Goal: Task Accomplishment & Management: Use online tool/utility

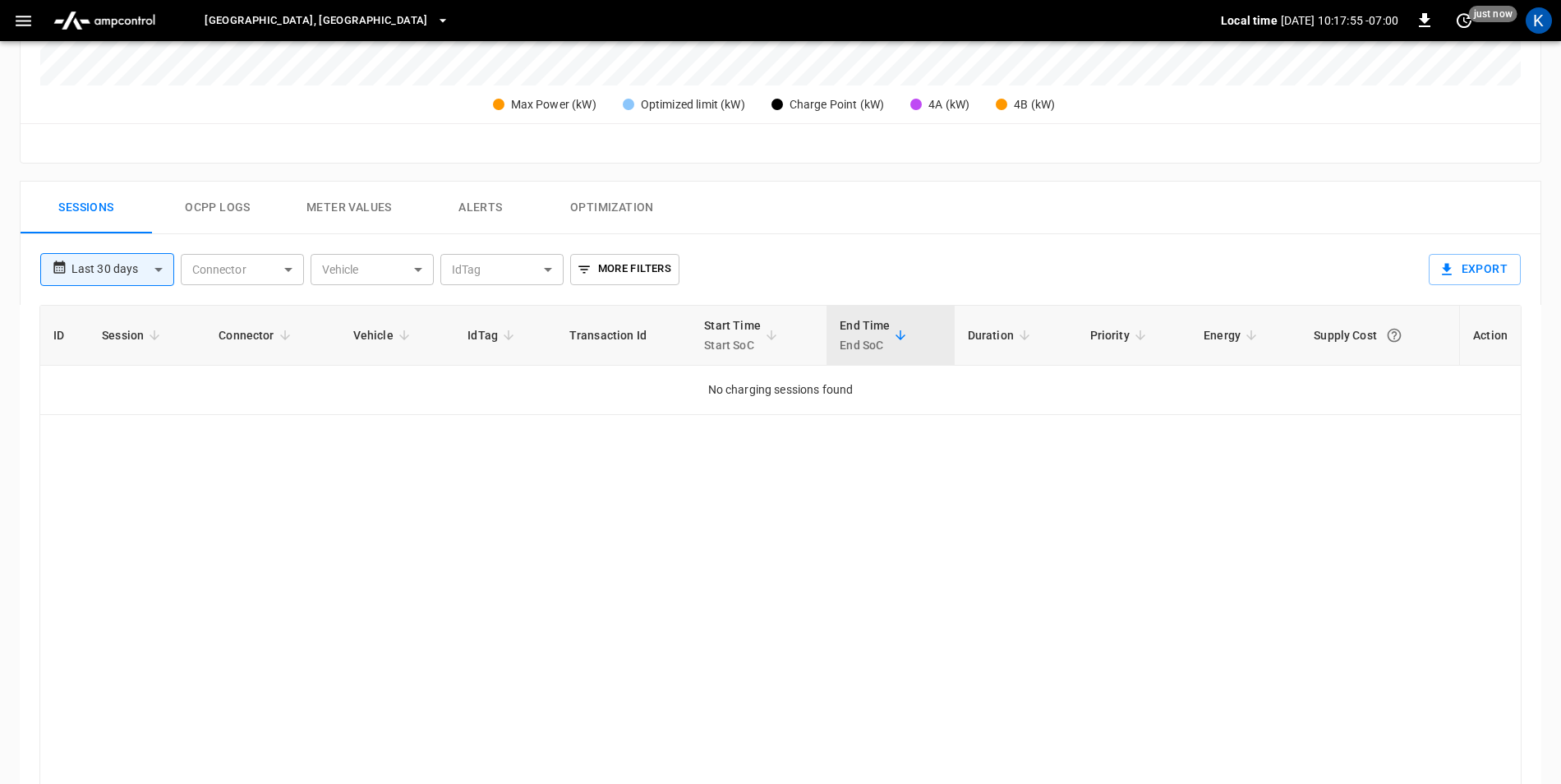
scroll to position [531, 0]
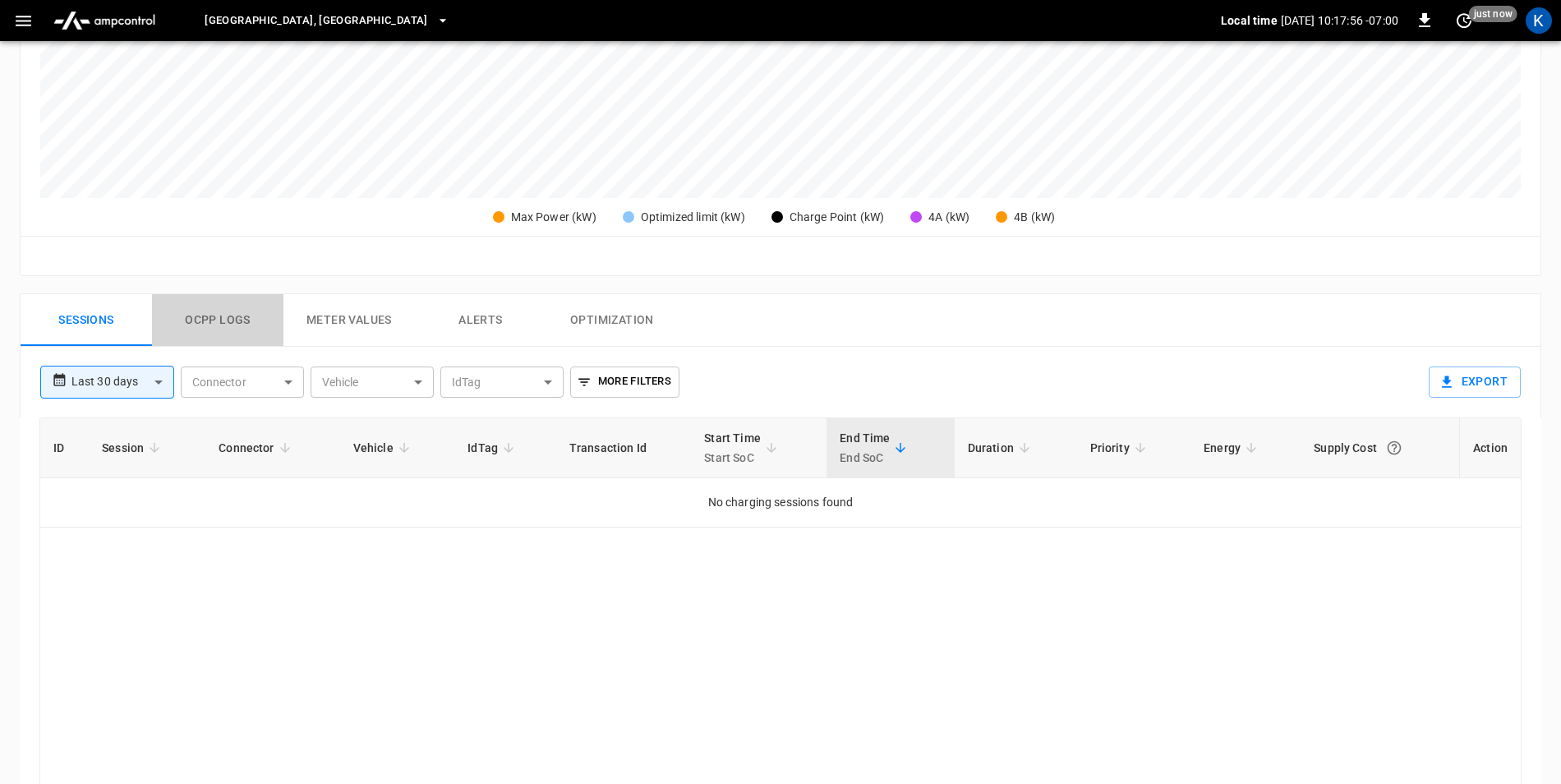
click at [195, 319] on button "Ocpp logs" at bounding box center [218, 319] width 132 height 52
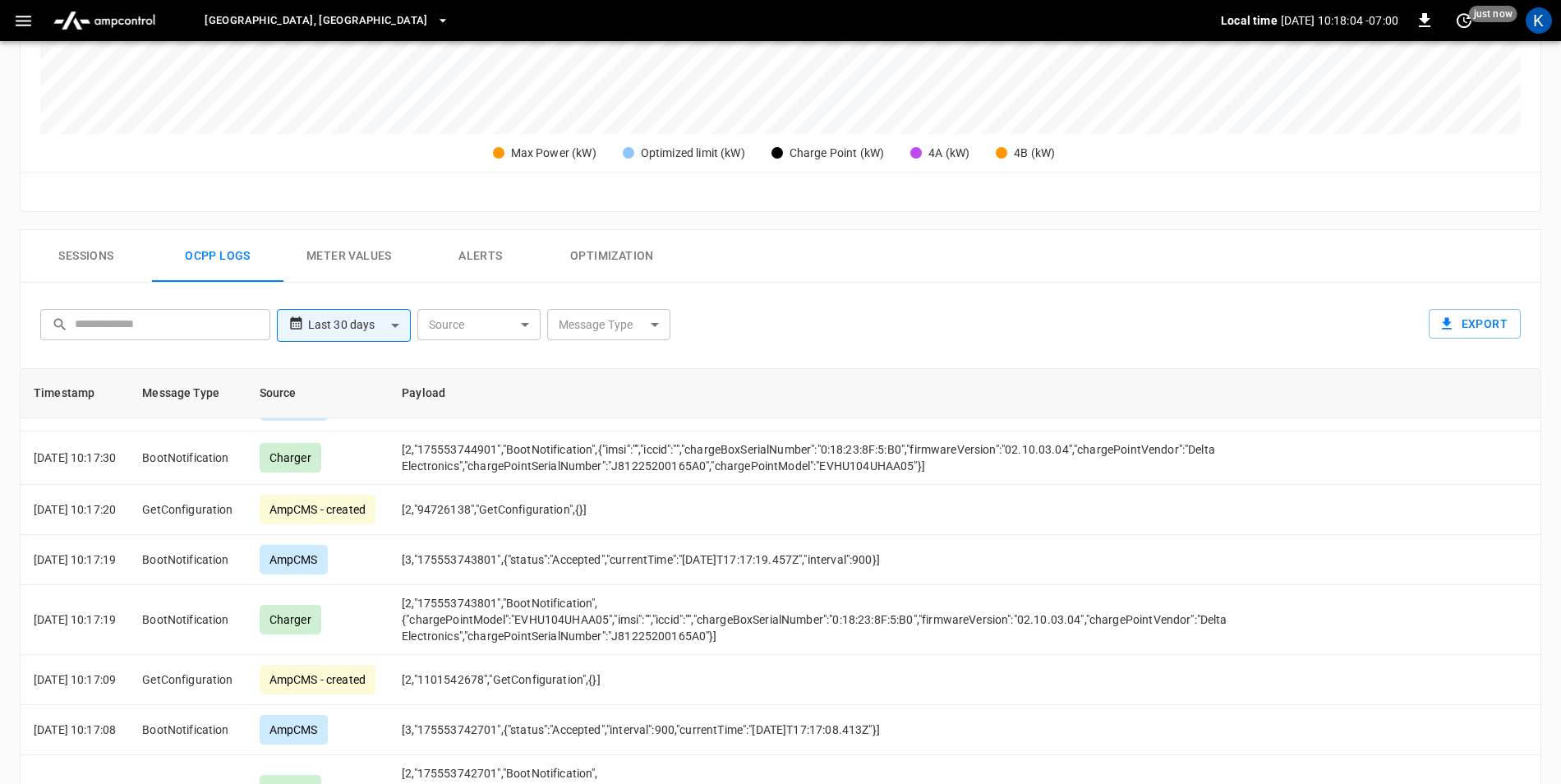
scroll to position [546, 0]
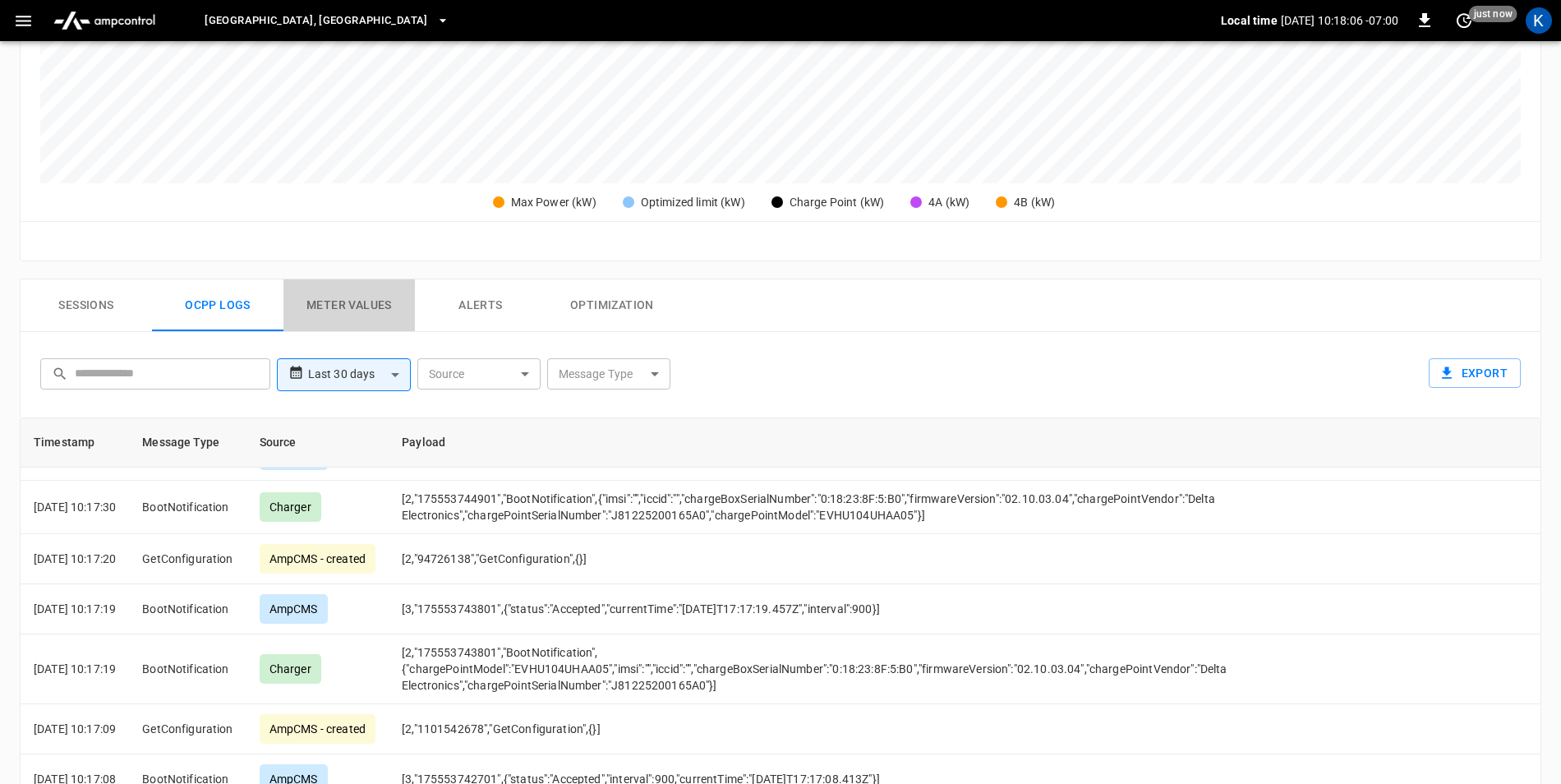
click at [311, 303] on button "Meter Values" at bounding box center [349, 305] width 132 height 52
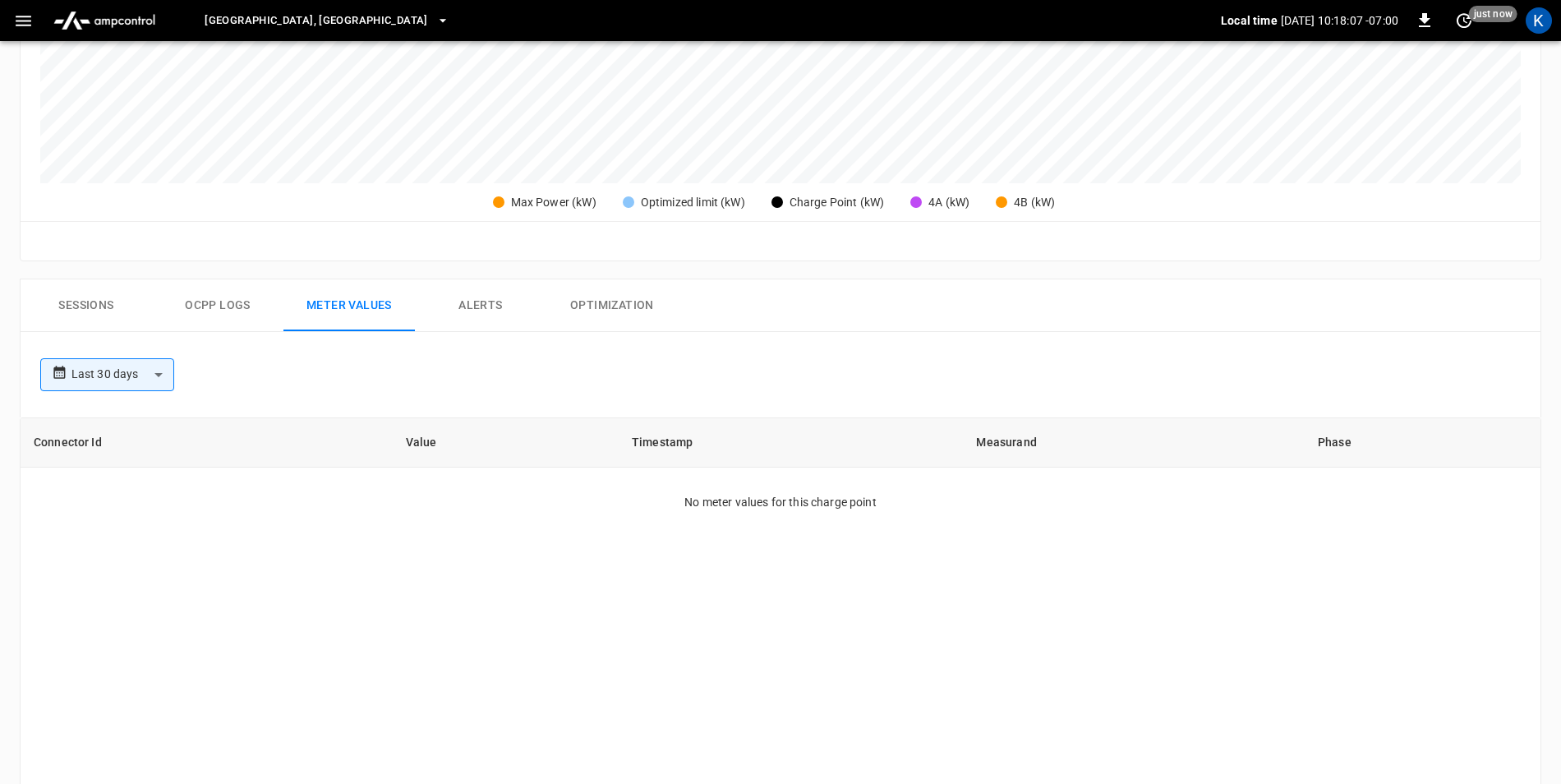
click at [73, 304] on button "Sessions" at bounding box center [86, 305] width 132 height 52
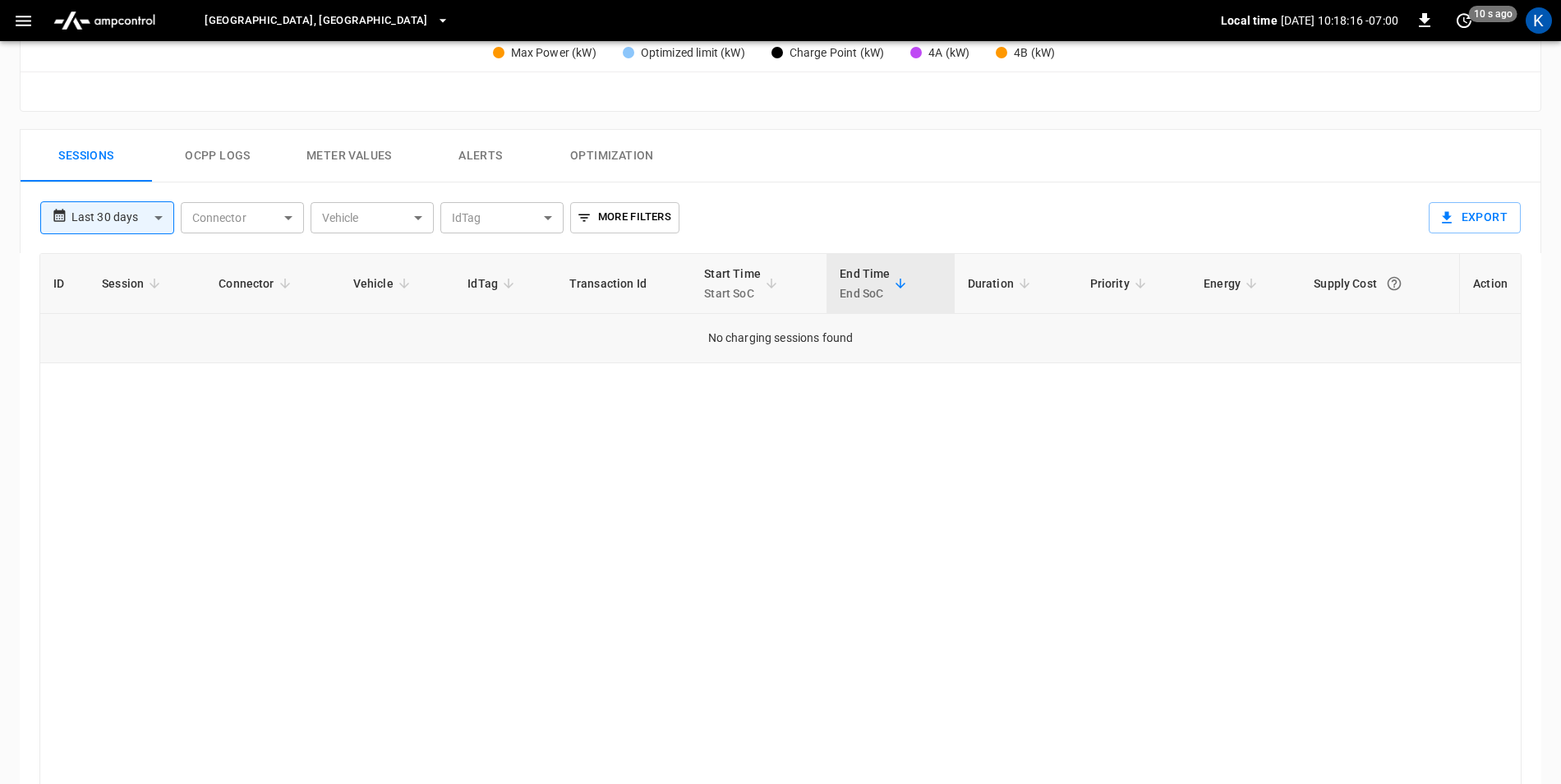
scroll to position [534, 0]
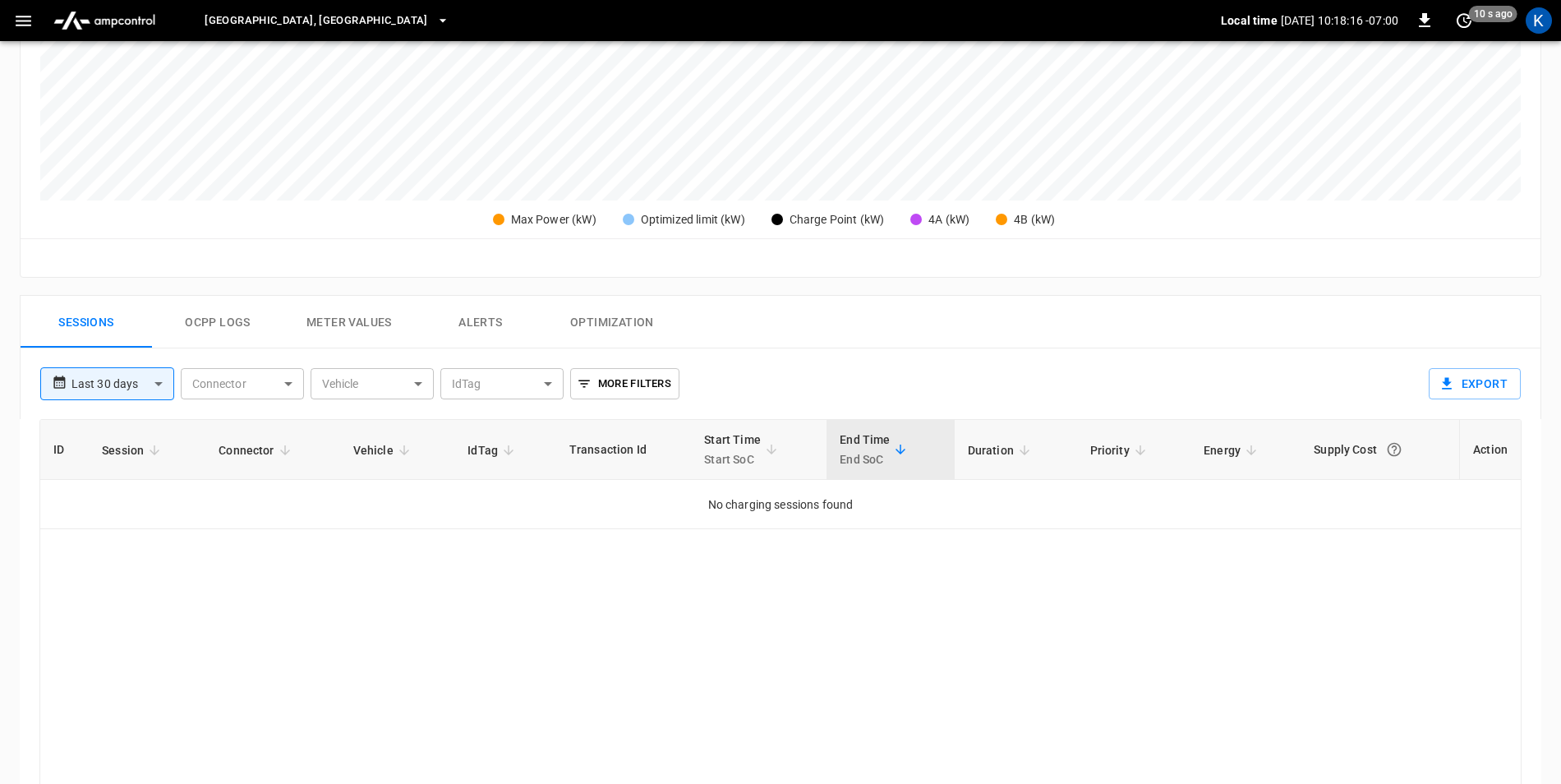
click at [627, 387] on button "More Filters" at bounding box center [625, 383] width 110 height 31
click at [627, 387] on div at bounding box center [785, 392] width 1571 height 784
click at [521, 386] on body "**********" at bounding box center [780, 249] width 1561 height 1566
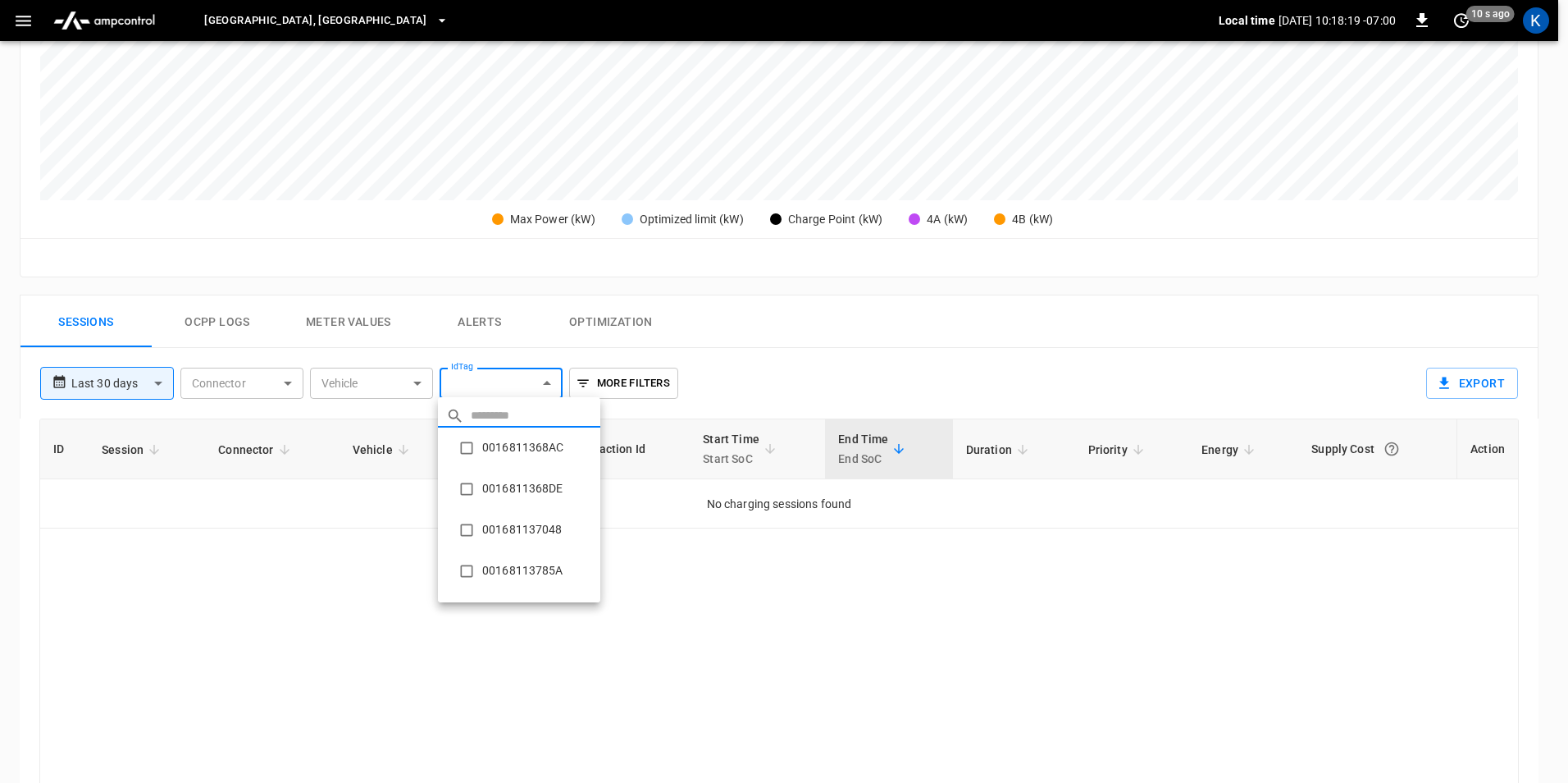
click at [371, 387] on div at bounding box center [784, 392] width 1568 height 783
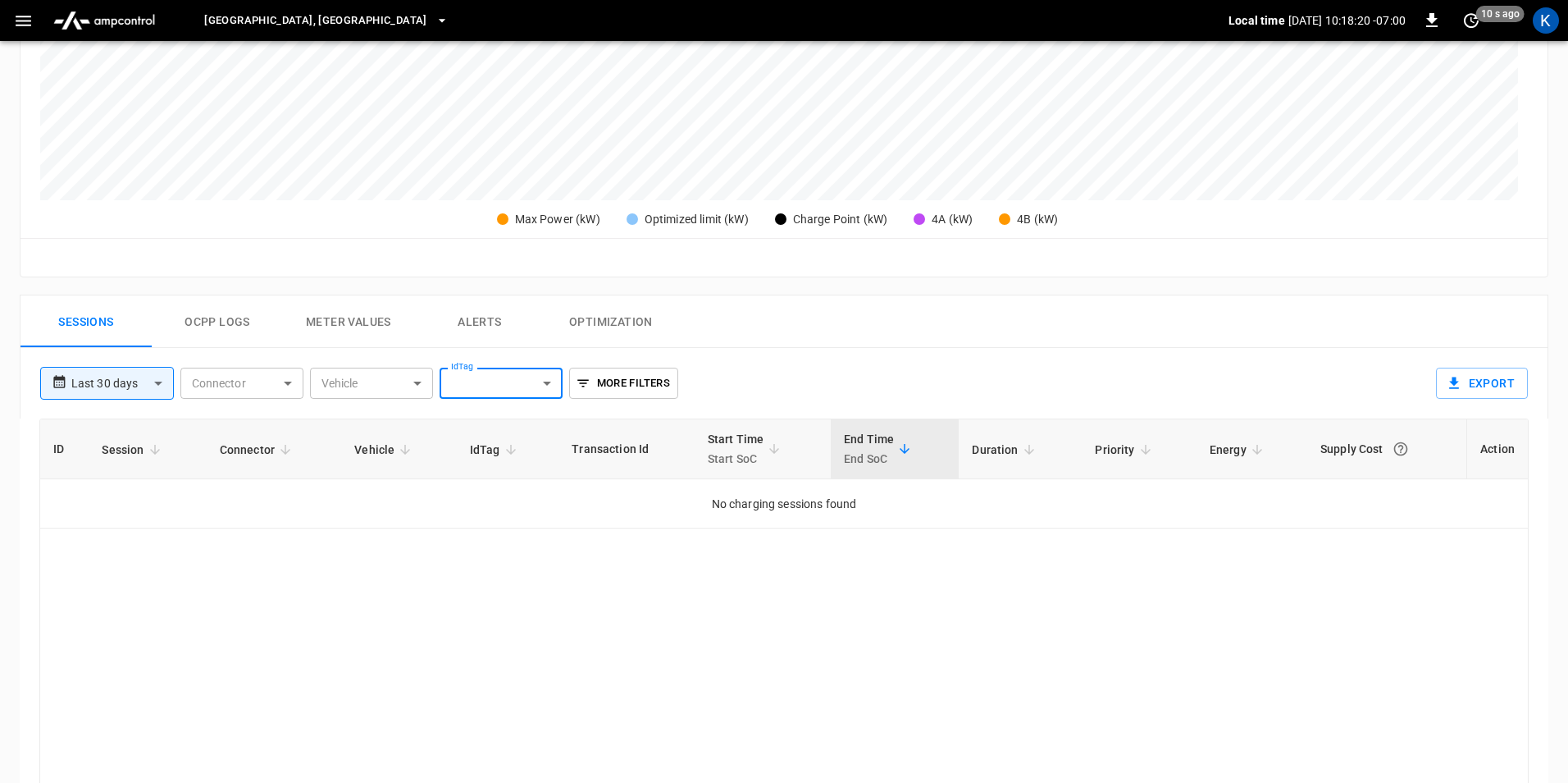
click at [239, 379] on body "**********" at bounding box center [784, 248] width 1568 height 1564
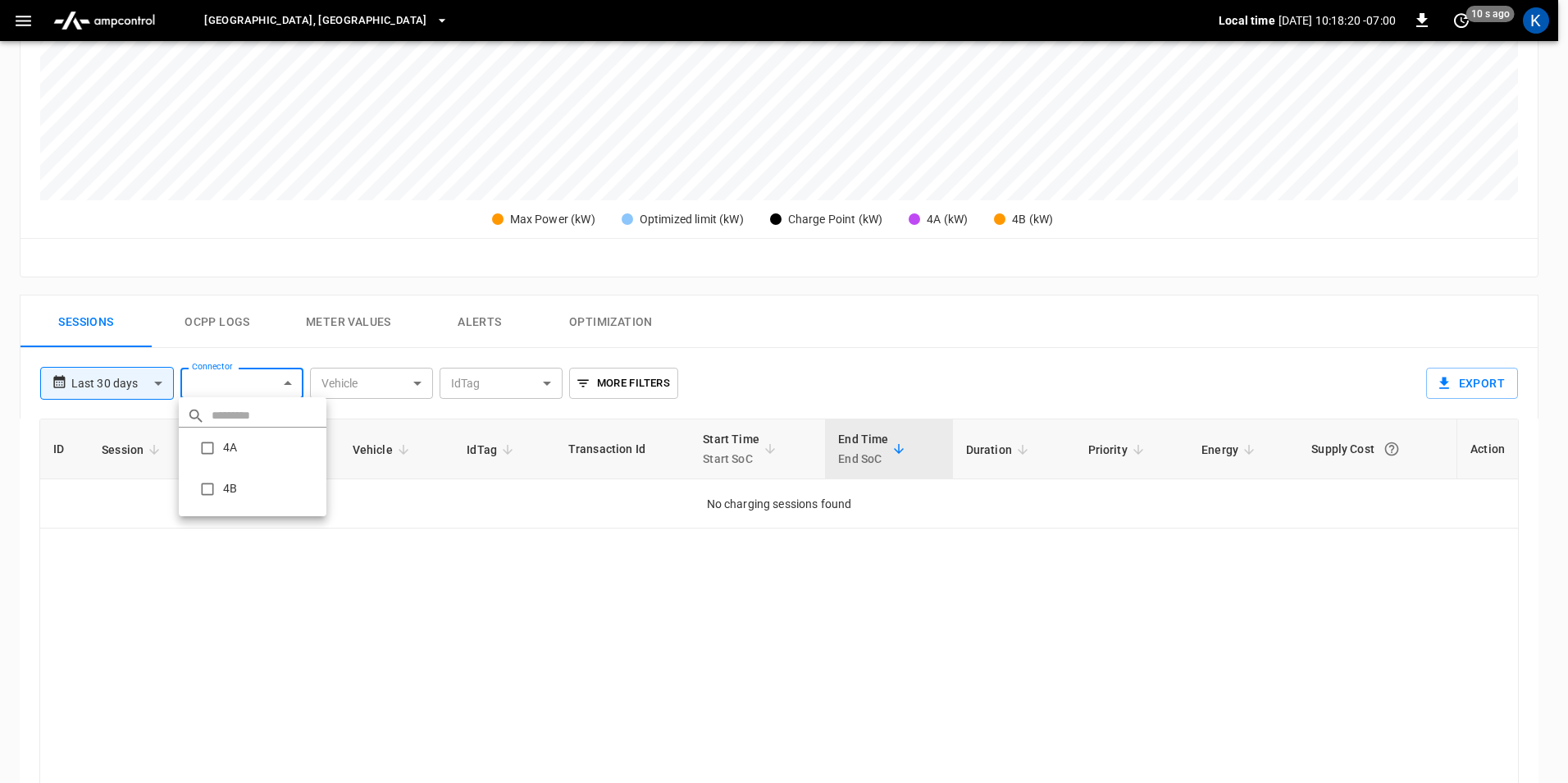
click at [239, 379] on div at bounding box center [784, 392] width 1568 height 783
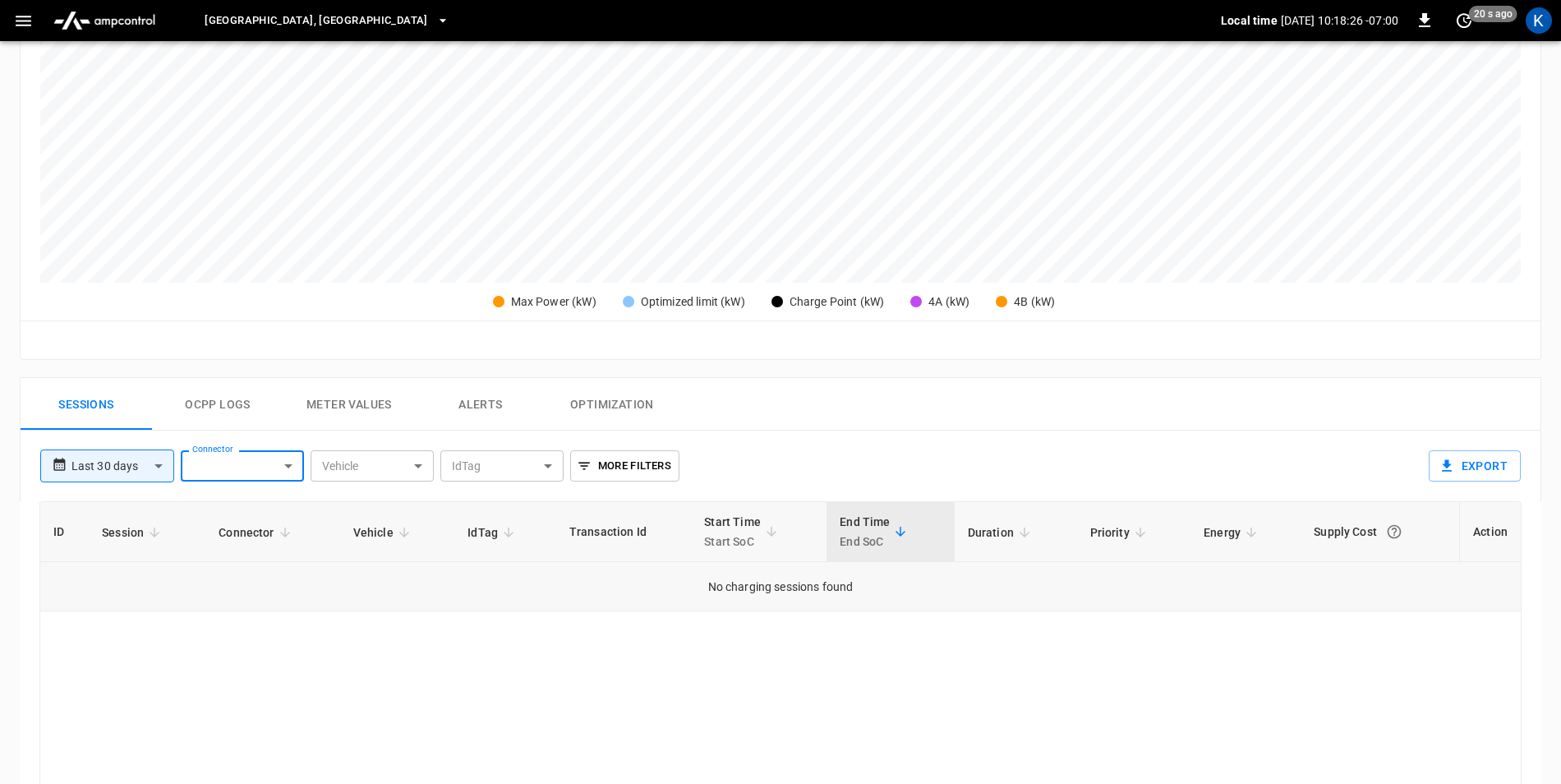
scroll to position [123, 0]
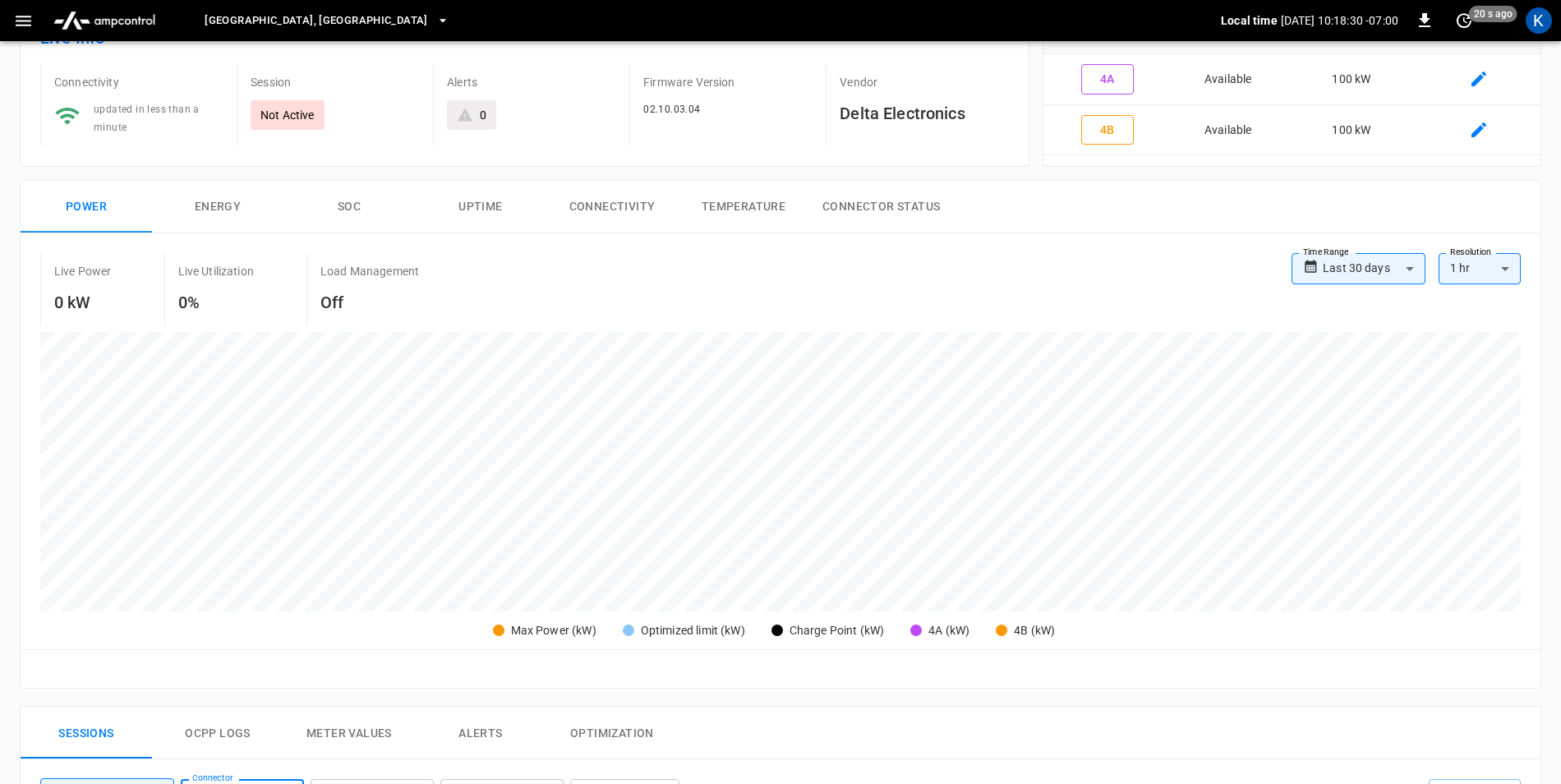
click at [227, 199] on button "Energy" at bounding box center [218, 206] width 132 height 52
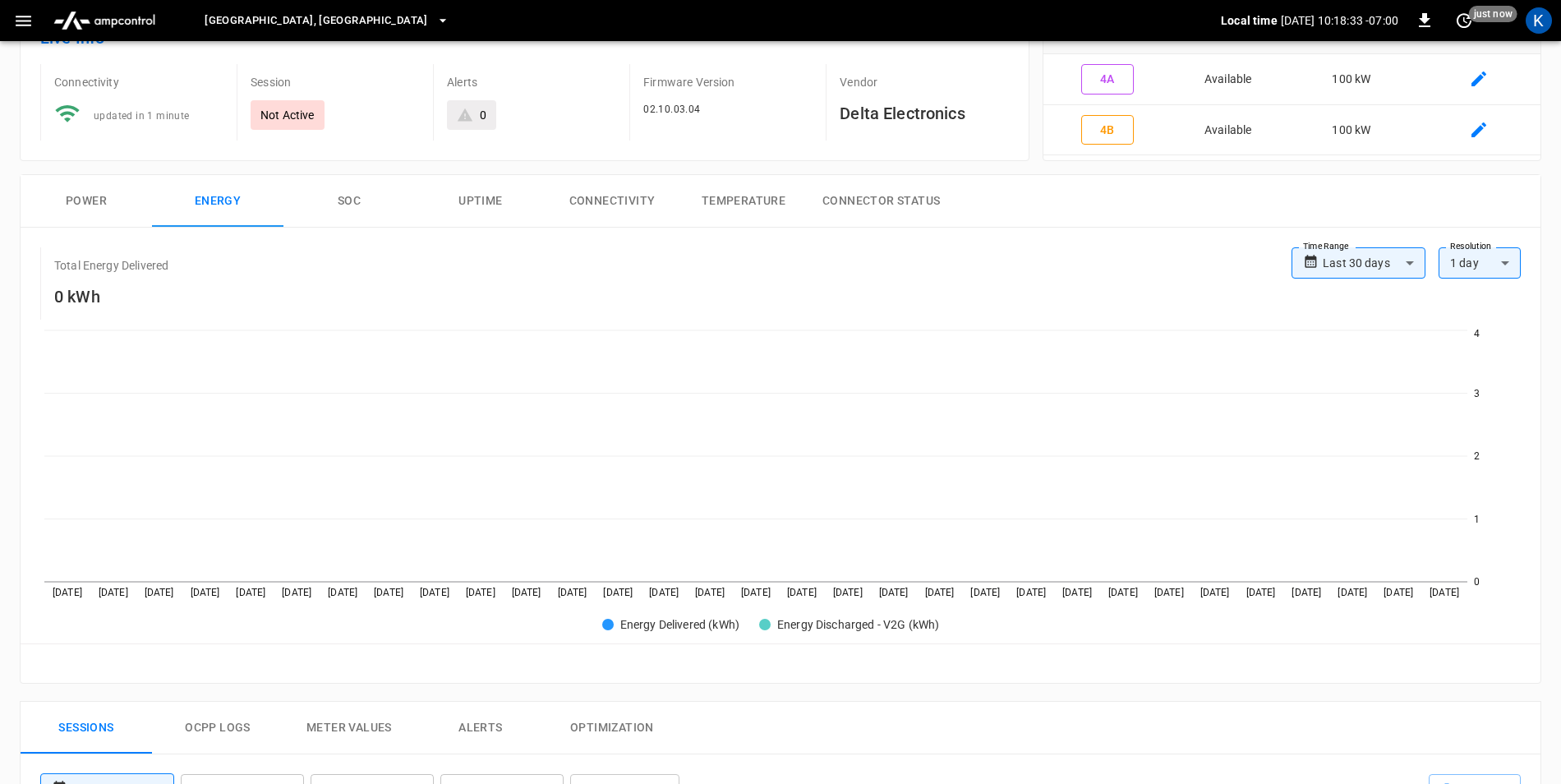
click at [358, 204] on button "SOC" at bounding box center [349, 201] width 132 height 52
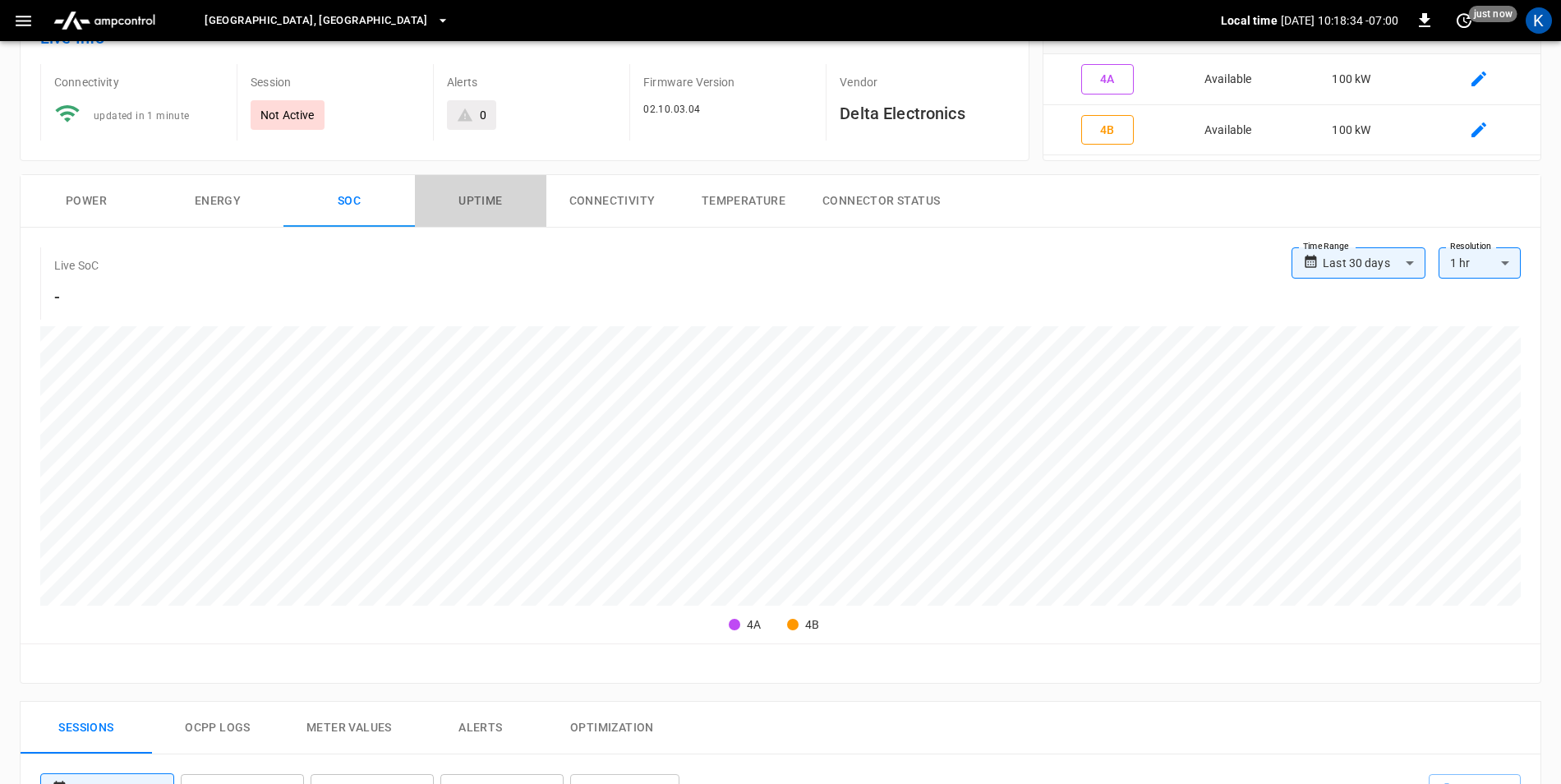
click at [496, 208] on button "Uptime" at bounding box center [481, 201] width 132 height 52
click at [108, 204] on button "Power" at bounding box center [86, 201] width 132 height 52
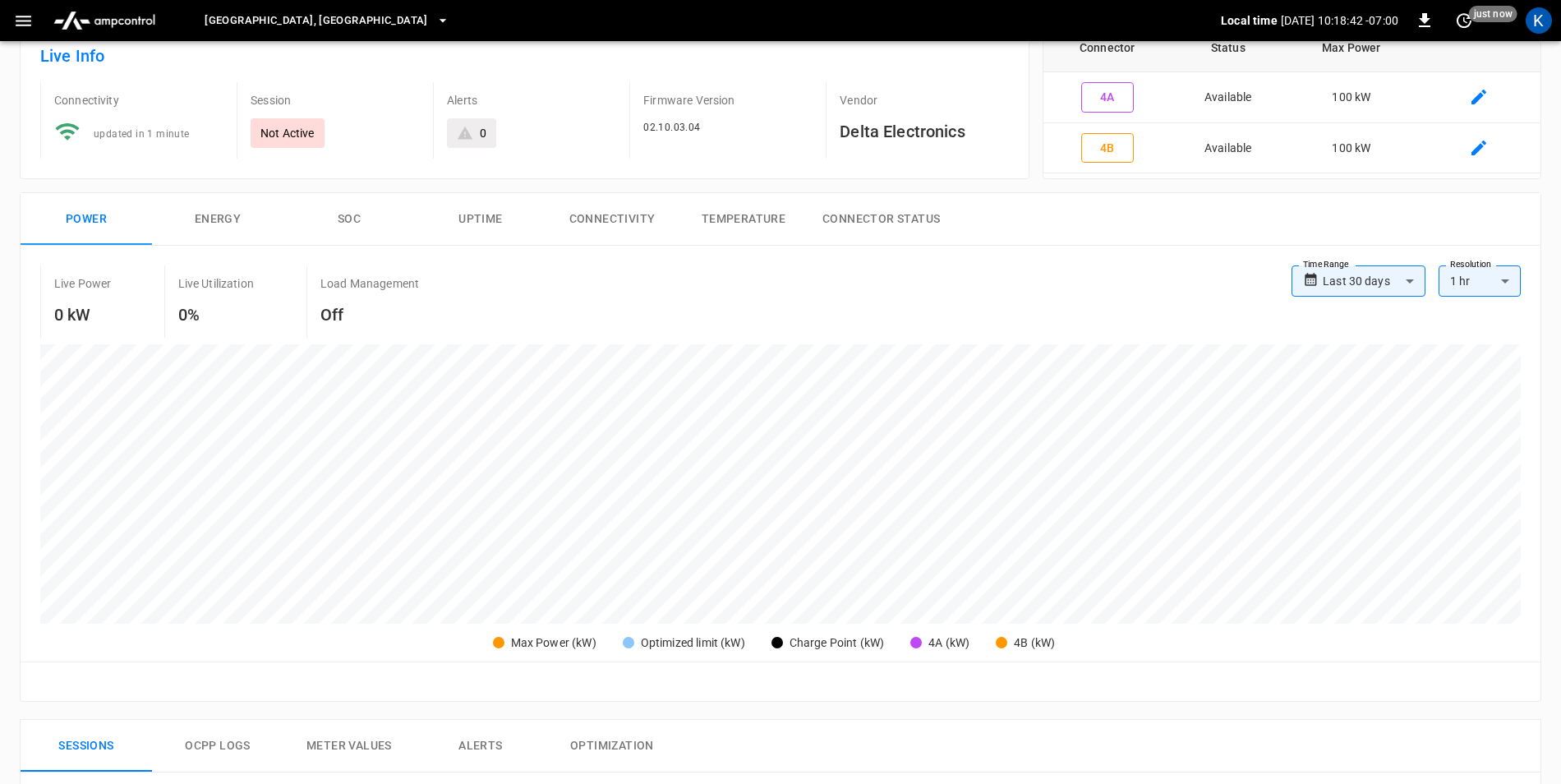
scroll to position [0, 0]
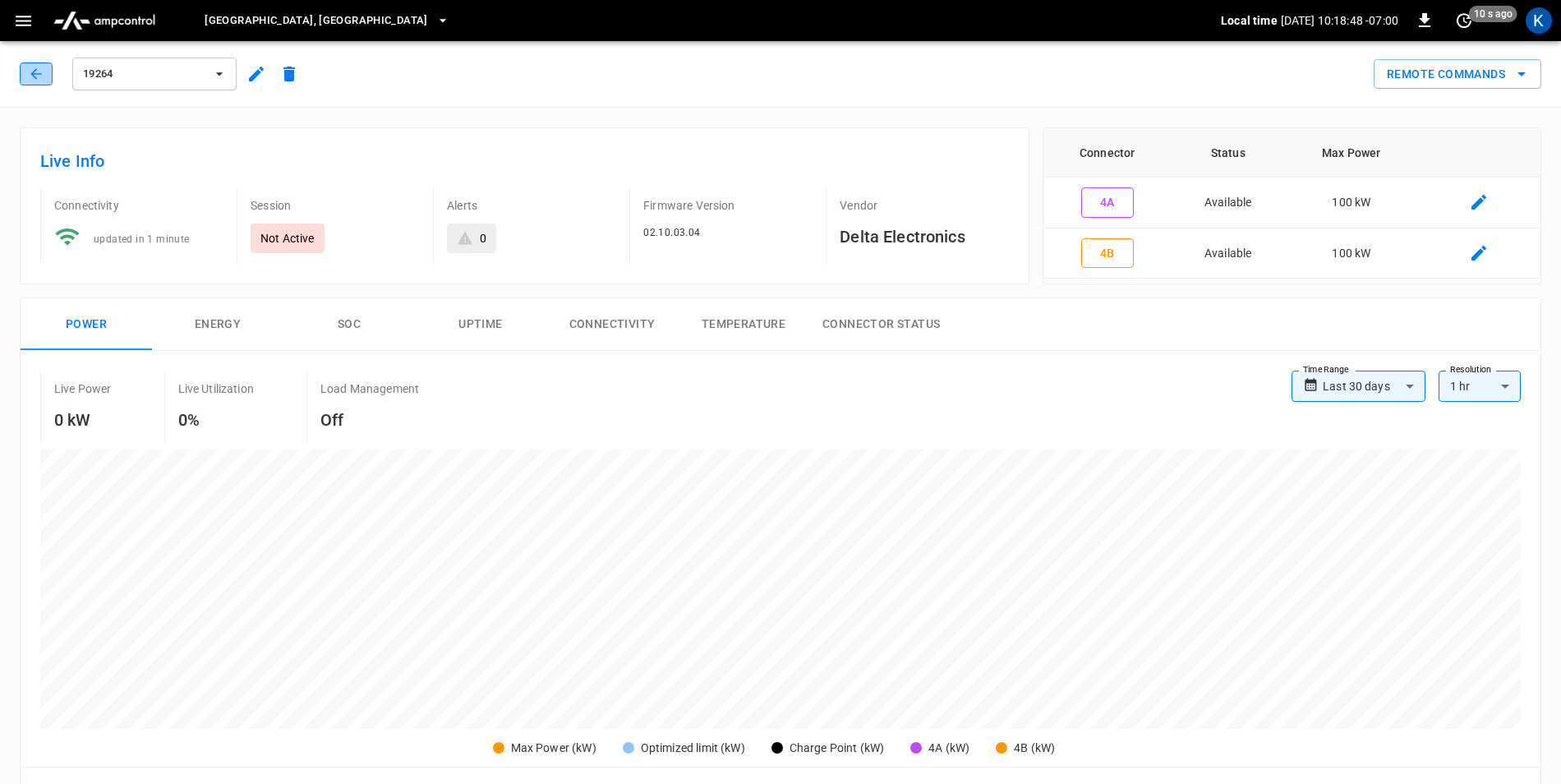
click at [38, 76] on icon "button" at bounding box center [36, 73] width 17 height 17
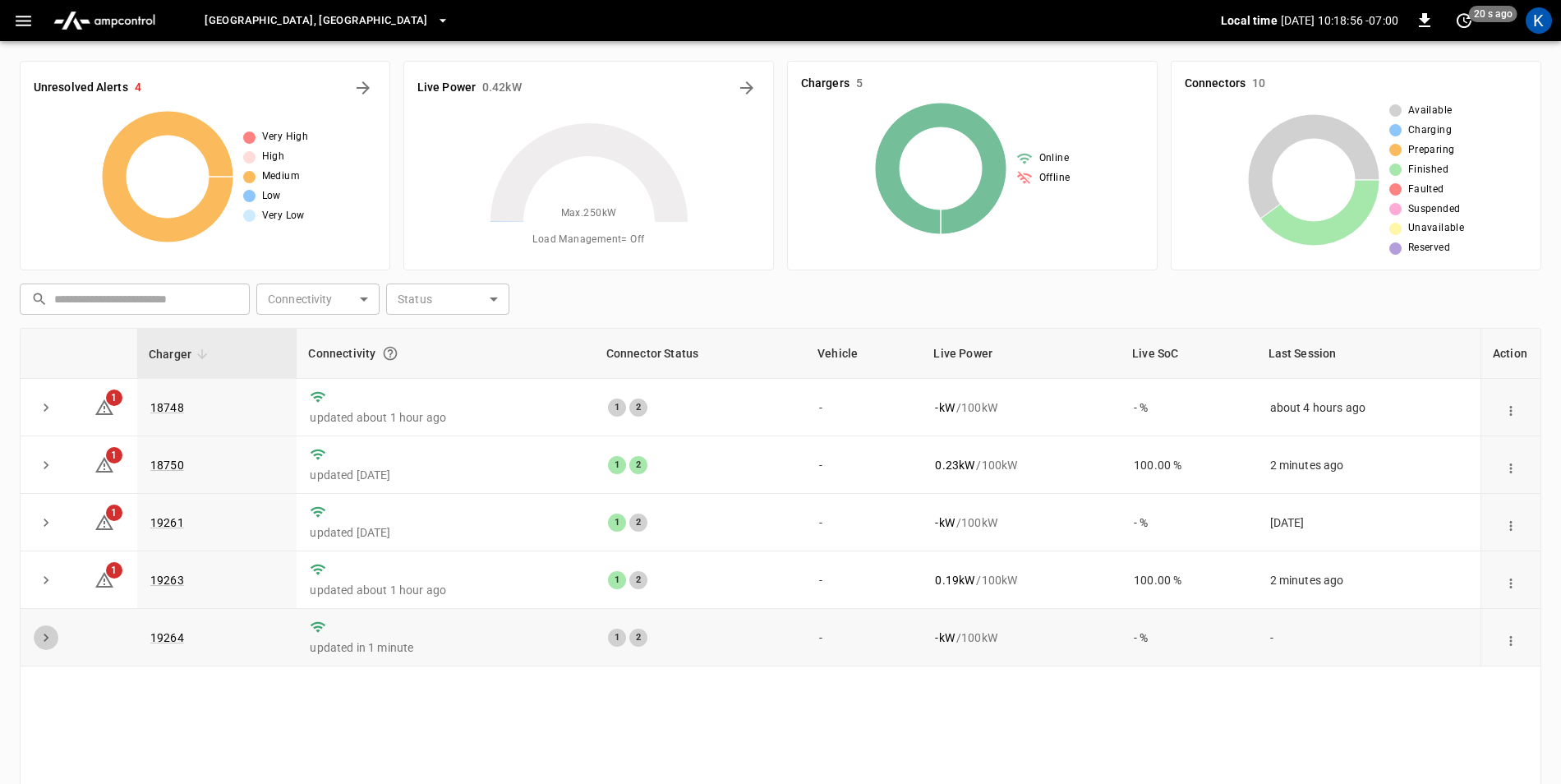
click at [53, 646] on icon "expand row" at bounding box center [46, 637] width 17 height 17
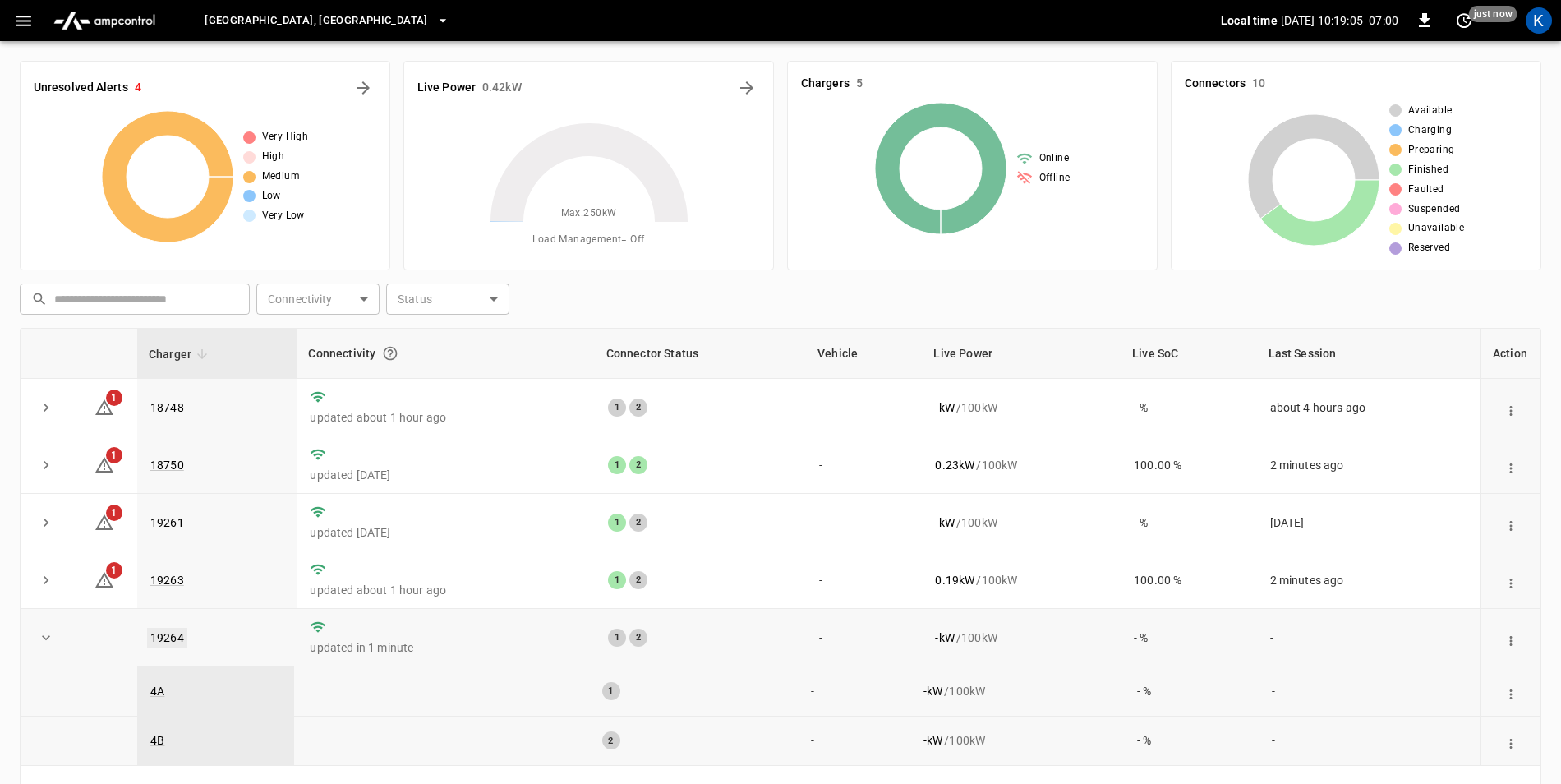
click at [171, 642] on link "19264" at bounding box center [167, 637] width 41 height 19
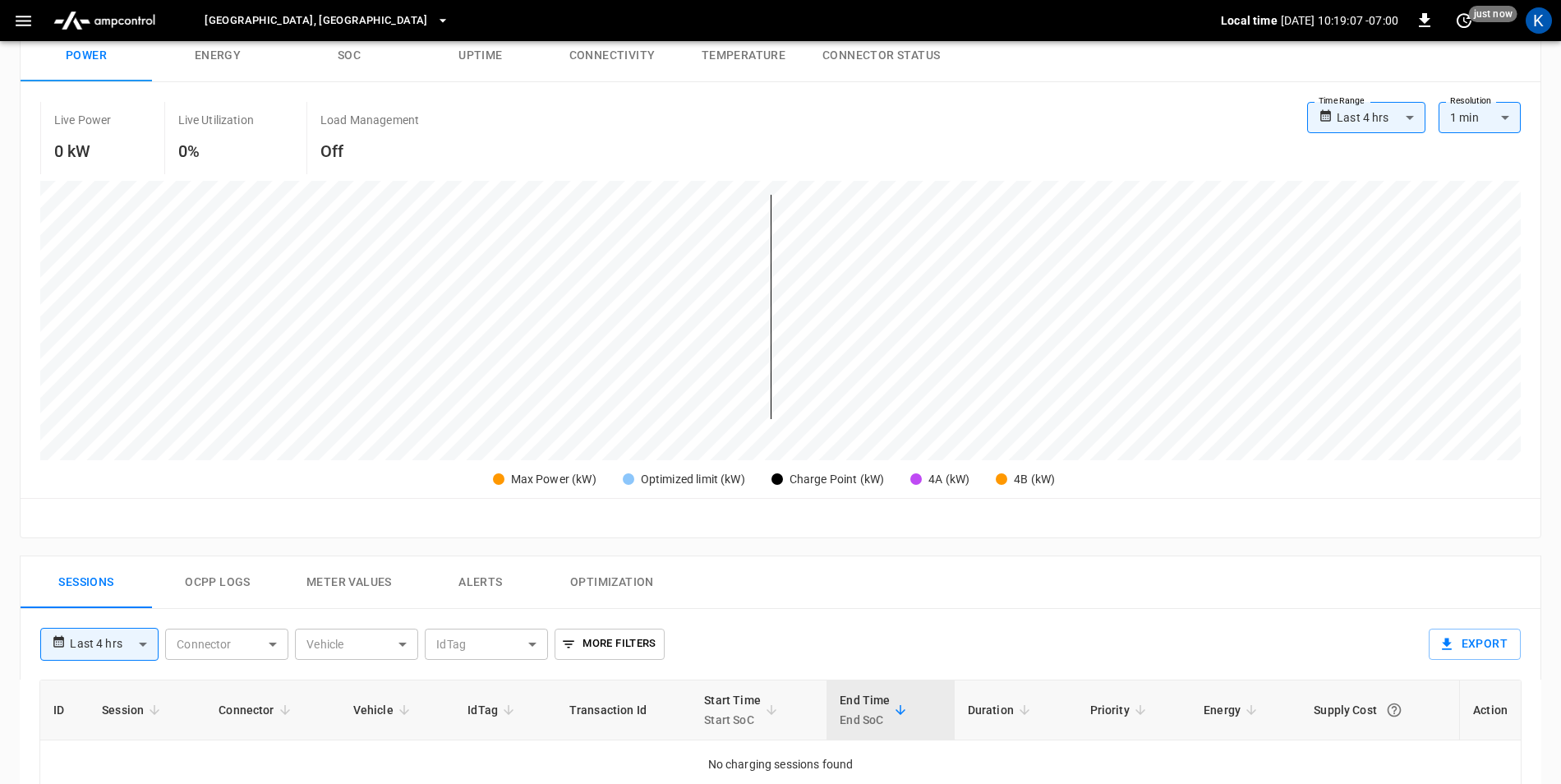
scroll to position [328, 0]
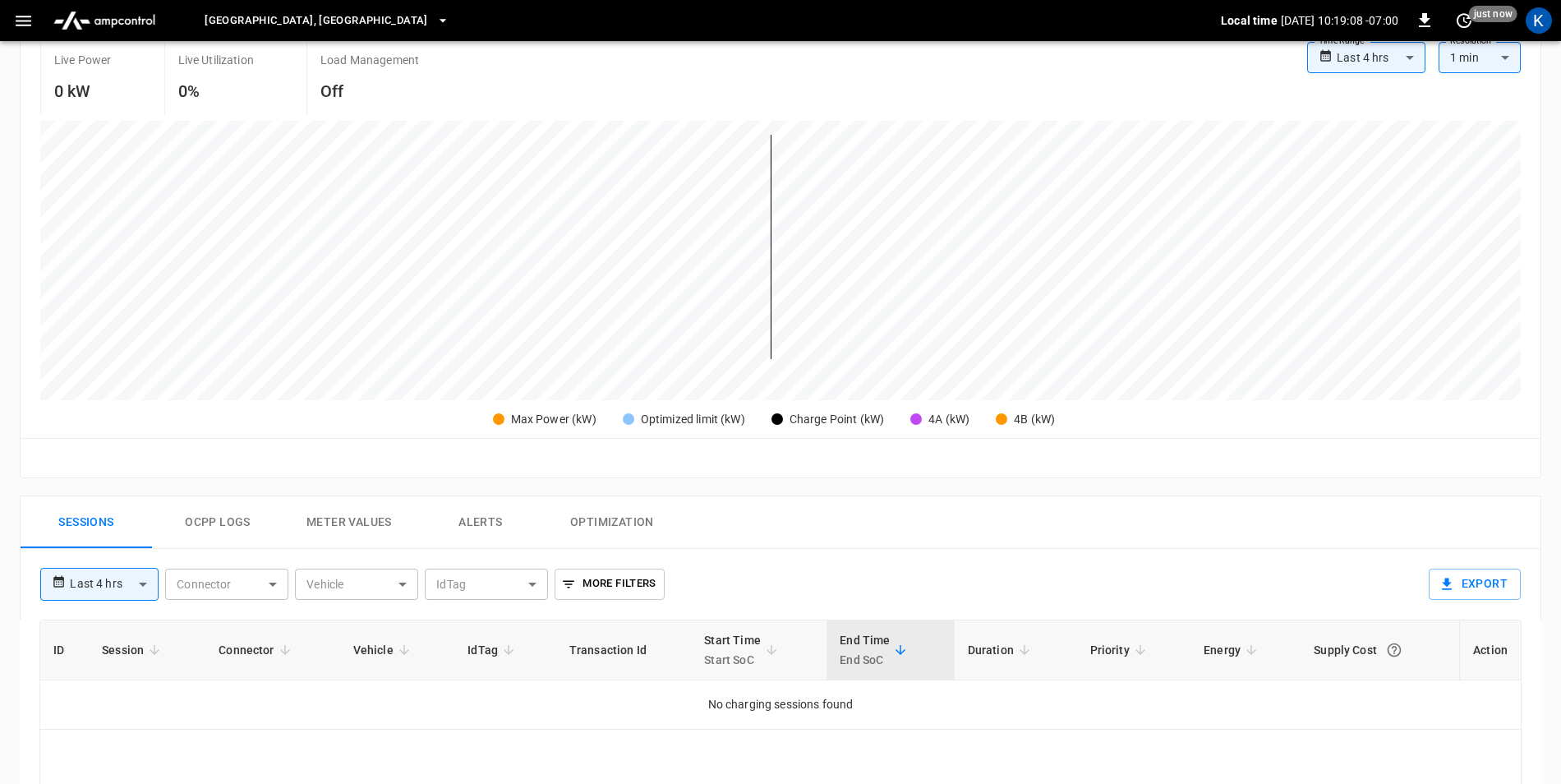
click at [111, 588] on body "**********" at bounding box center [780, 451] width 1561 height 1560
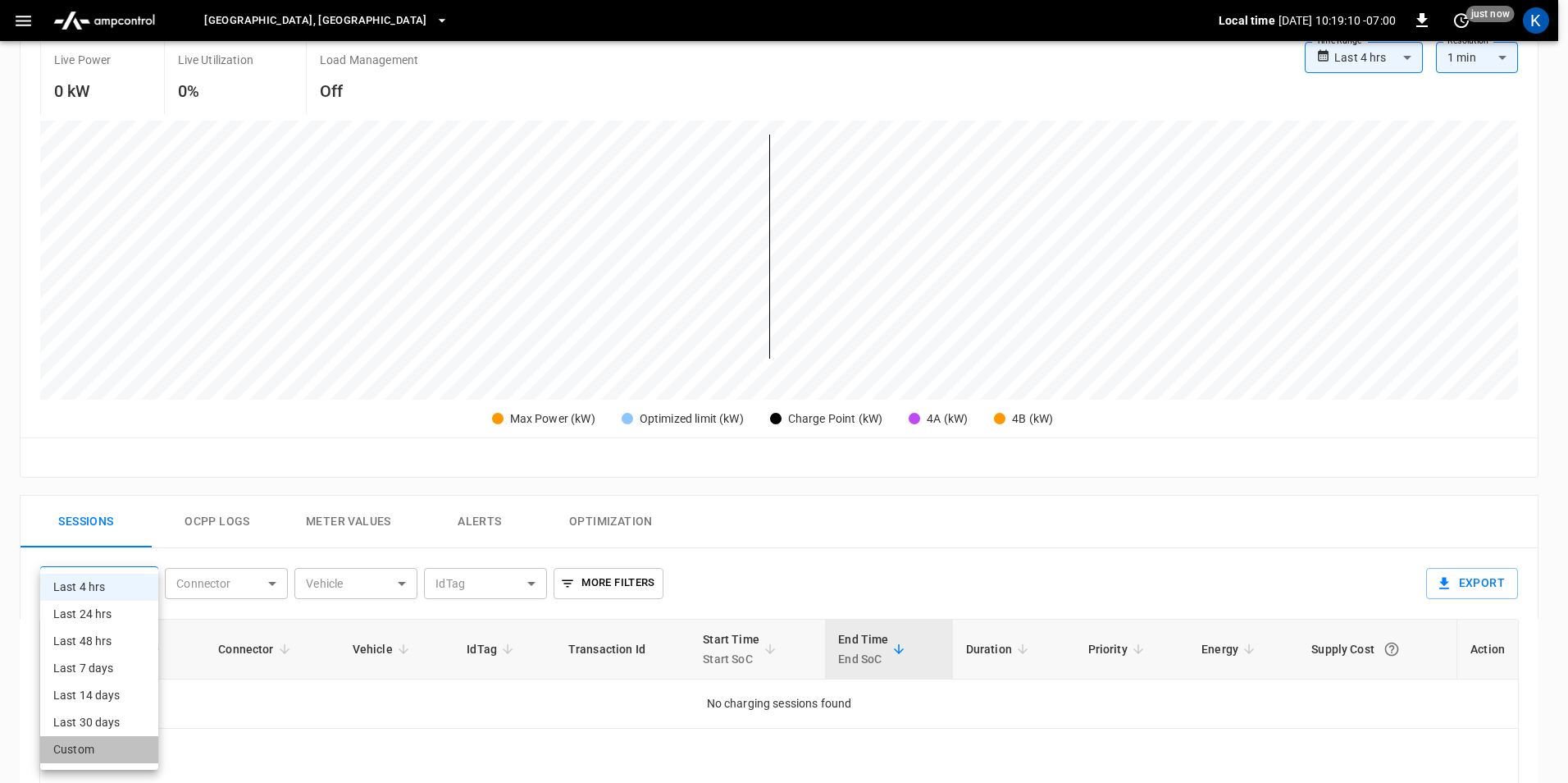
click at [106, 753] on li "Custom" at bounding box center [100, 749] width 118 height 27
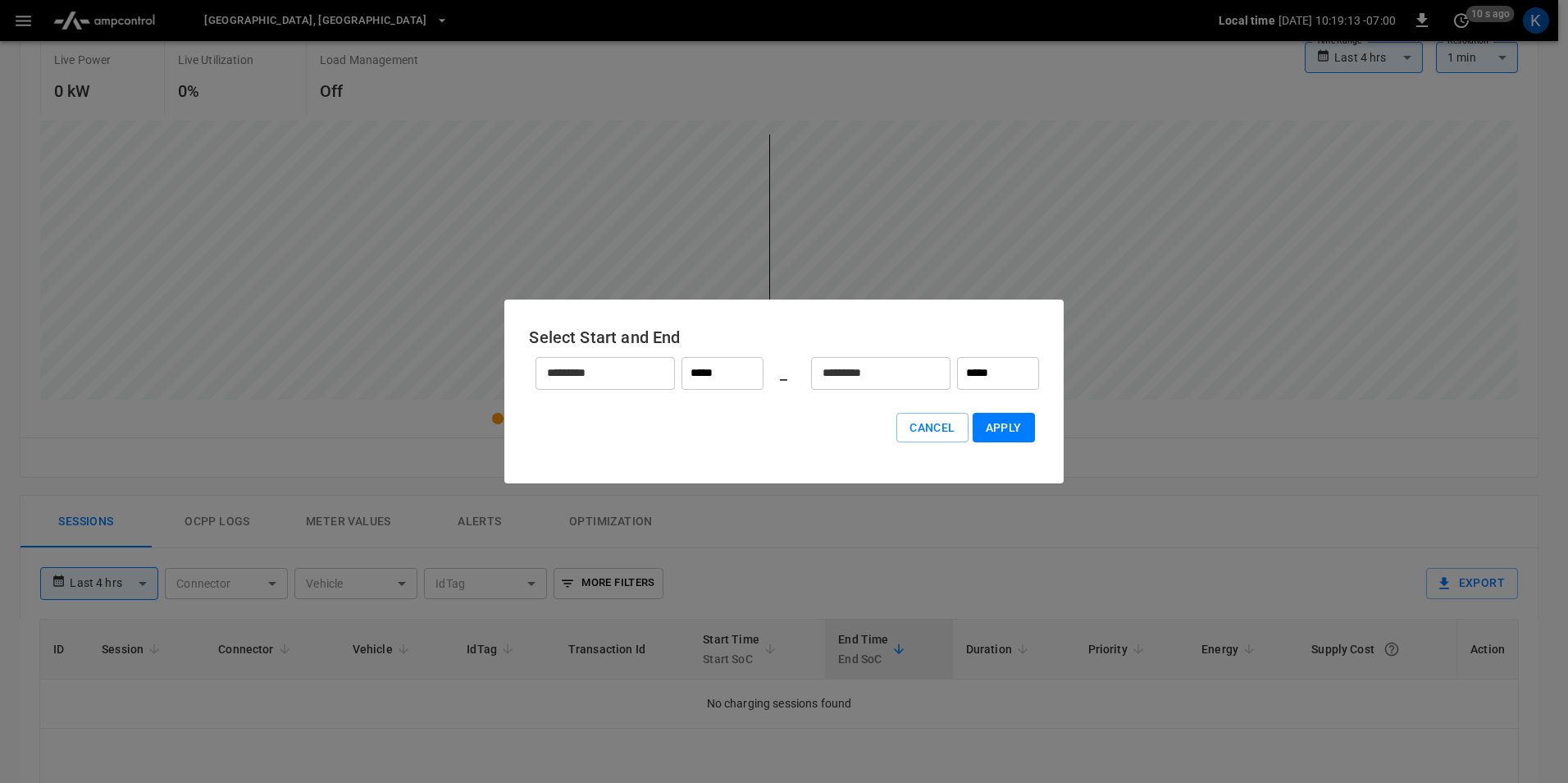
click at [913, 381] on input "*********" at bounding box center [871, 372] width 121 height 43
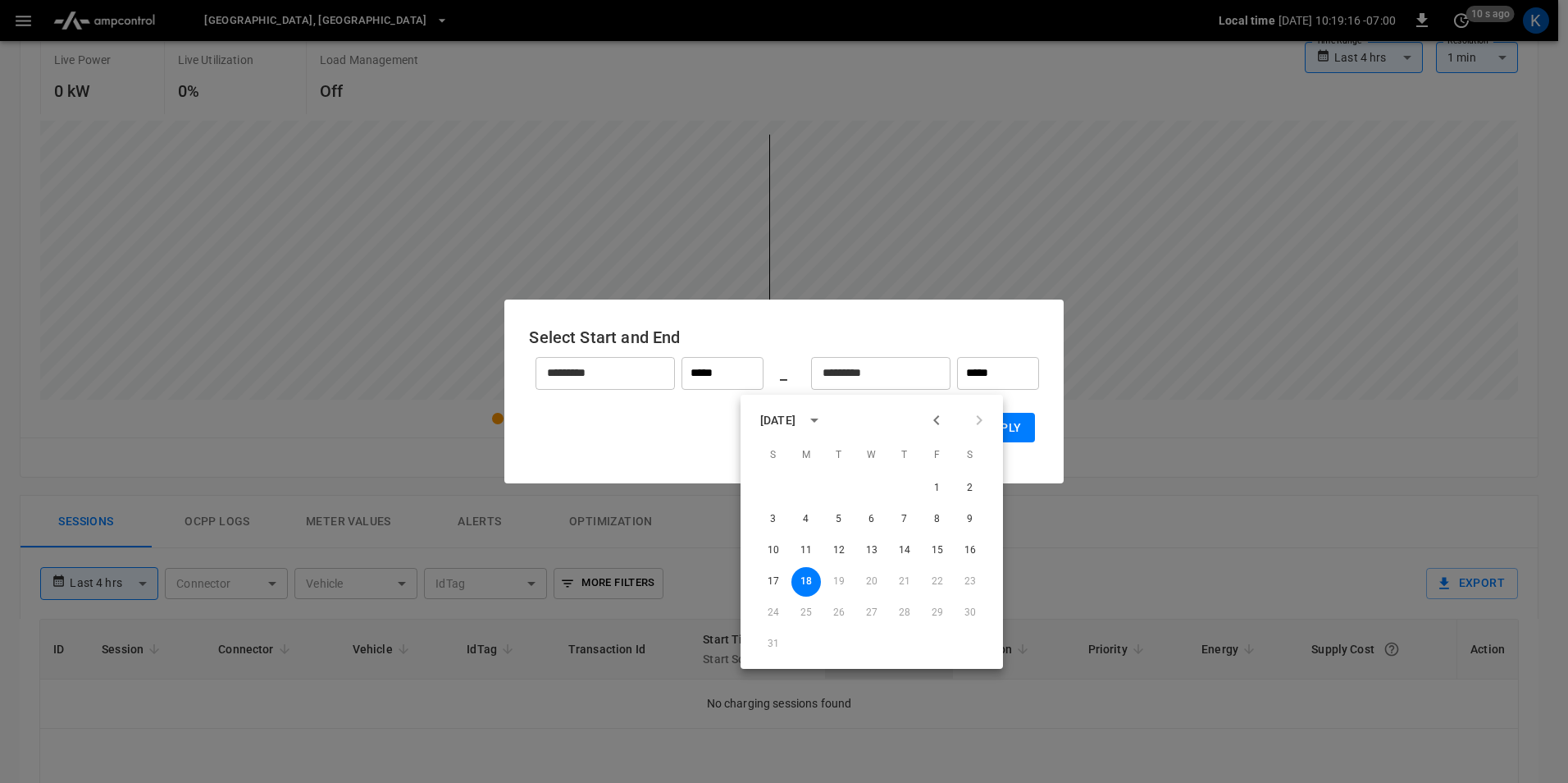
click at [943, 421] on icon "Previous month" at bounding box center [936, 420] width 19 height 19
click at [942, 430] on button "Previous month" at bounding box center [937, 421] width 28 height 28
click at [808, 517] on button "9" at bounding box center [806, 519] width 29 height 29
type input "*******"
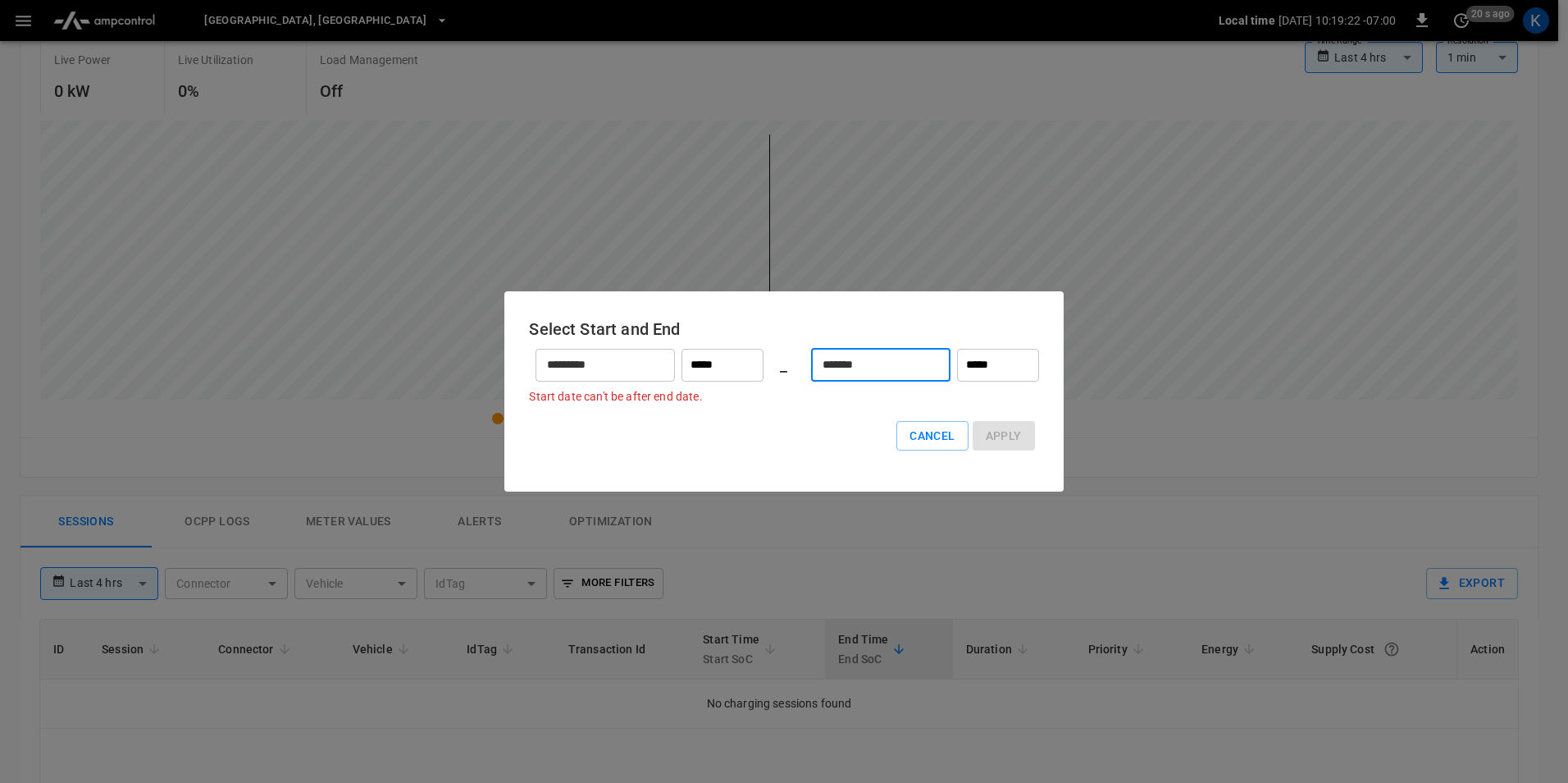
drag, startPoint x: 1035, startPoint y: 259, endPoint x: 1046, endPoint y: 259, distance: 11.0
click at [1046, 259] on div at bounding box center [784, 392] width 1568 height 783
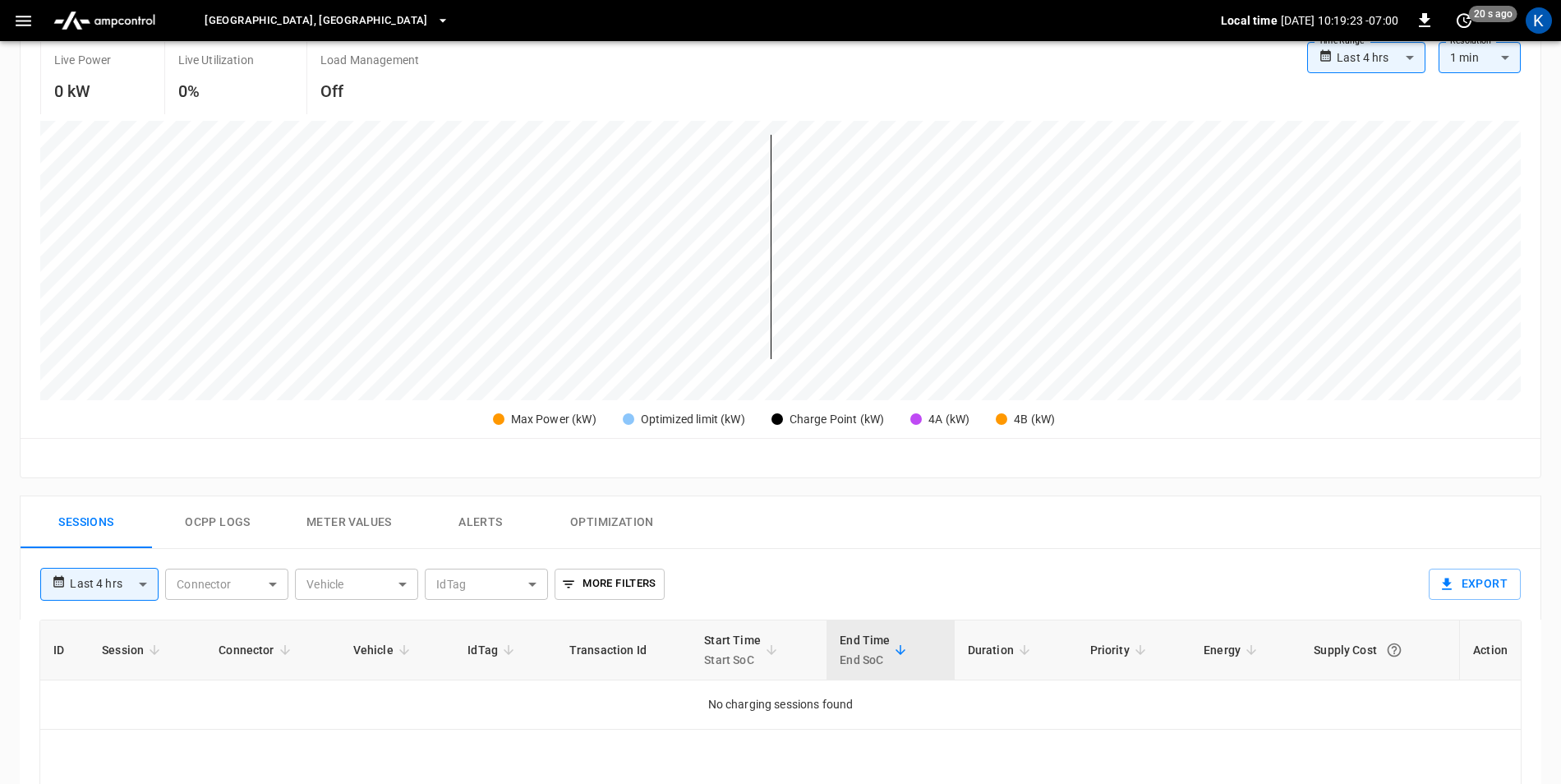
click at [60, 590] on icon at bounding box center [59, 582] width 14 height 25
click at [91, 592] on body "**********" at bounding box center [785, 451] width 1571 height 1560
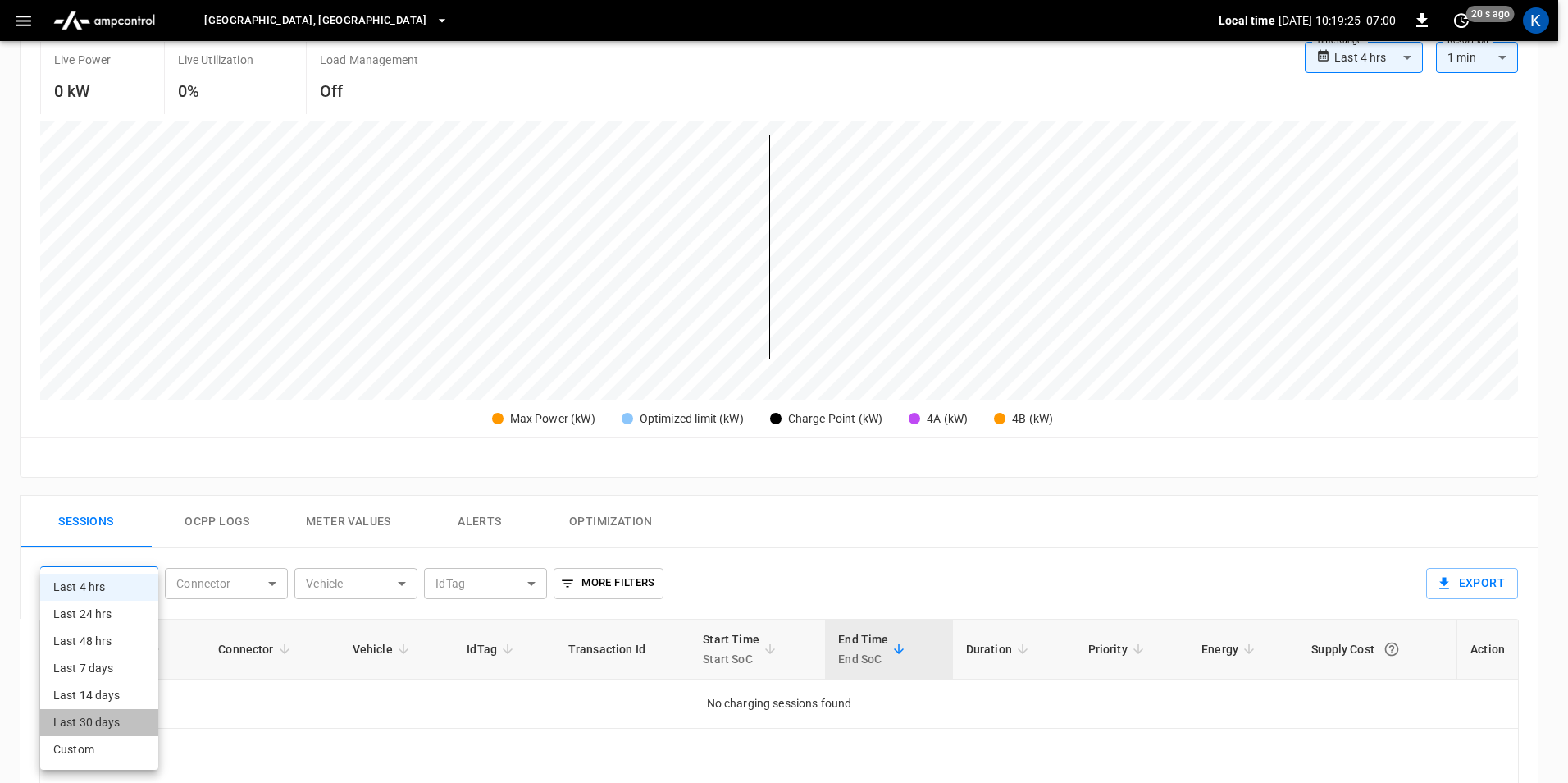
click at [87, 730] on li "Last 30 days" at bounding box center [100, 722] width 118 height 27
type input "**********"
type input "**"
type input "**********"
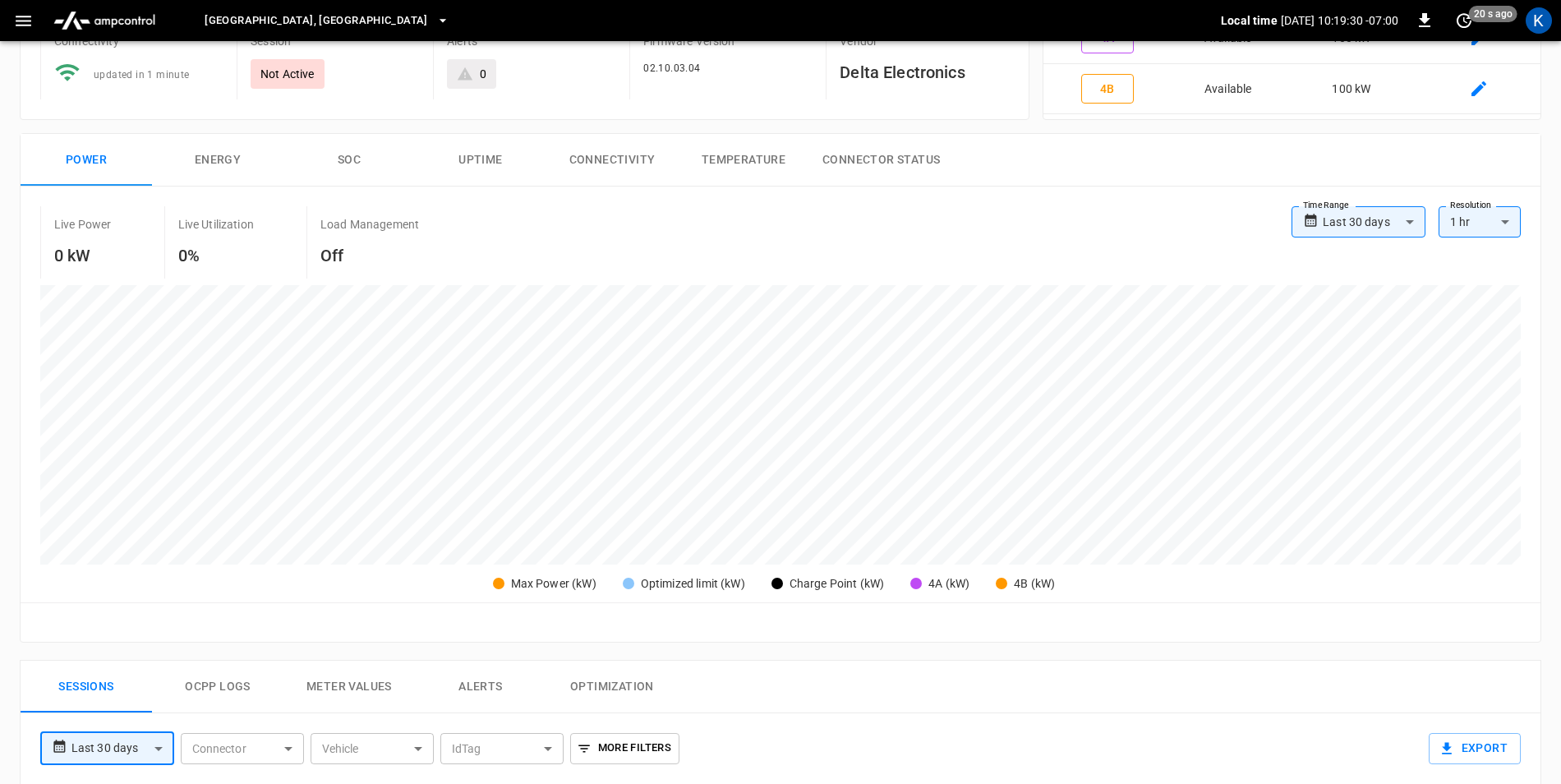
scroll to position [247, 0]
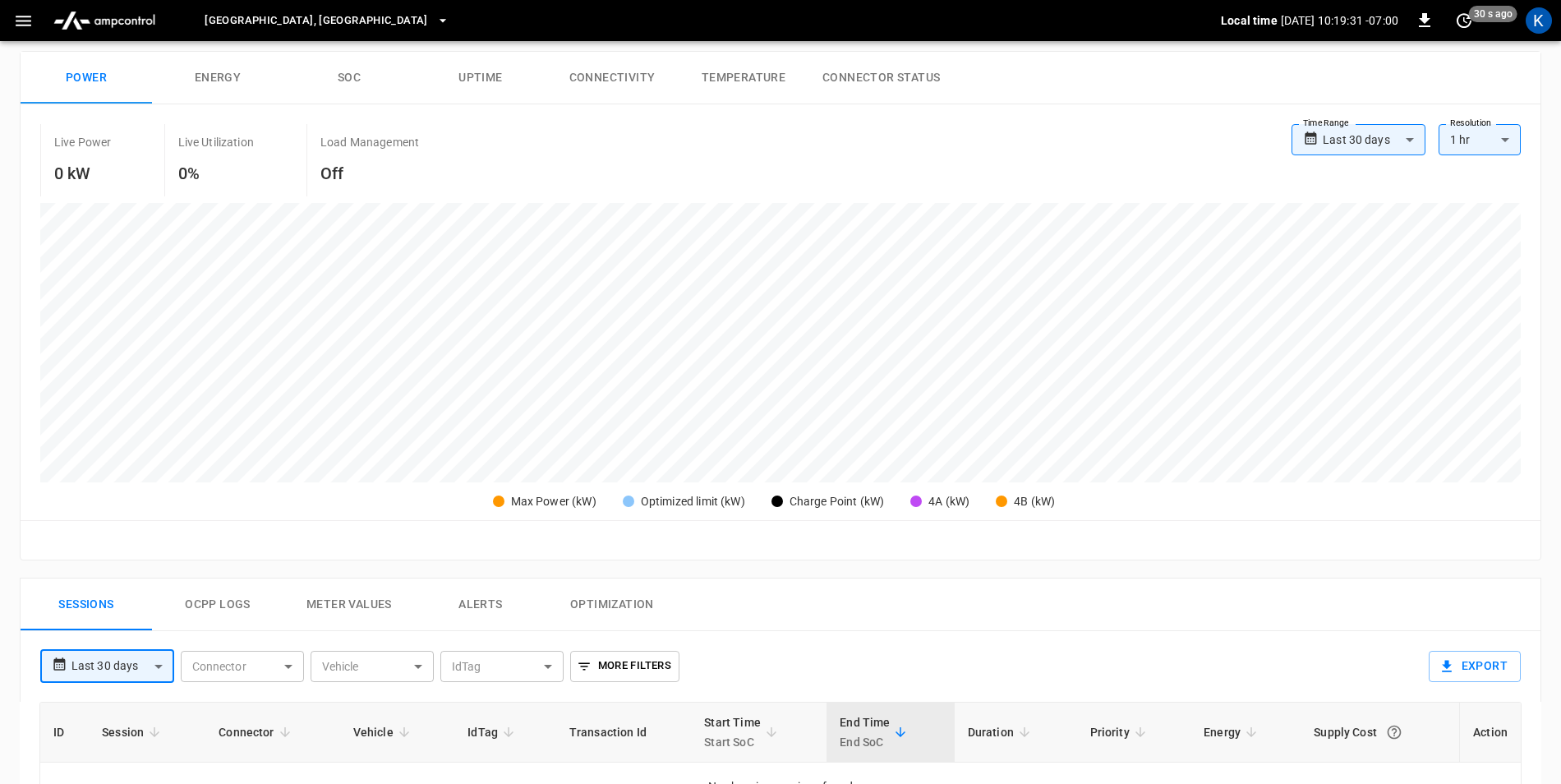
click at [373, 598] on button "Meter Values" at bounding box center [349, 604] width 132 height 52
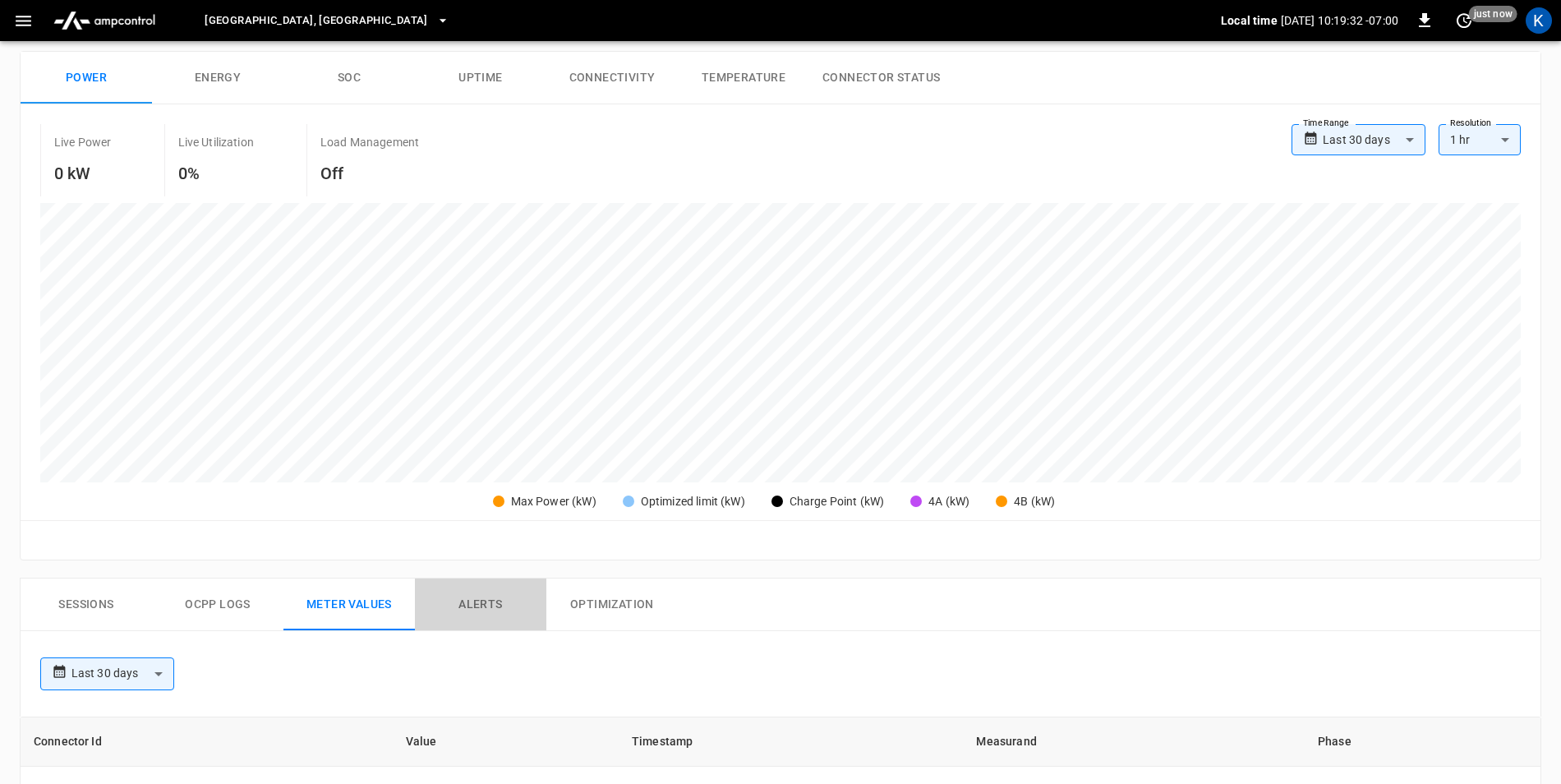
click at [511, 616] on button "Alerts" at bounding box center [481, 604] width 132 height 52
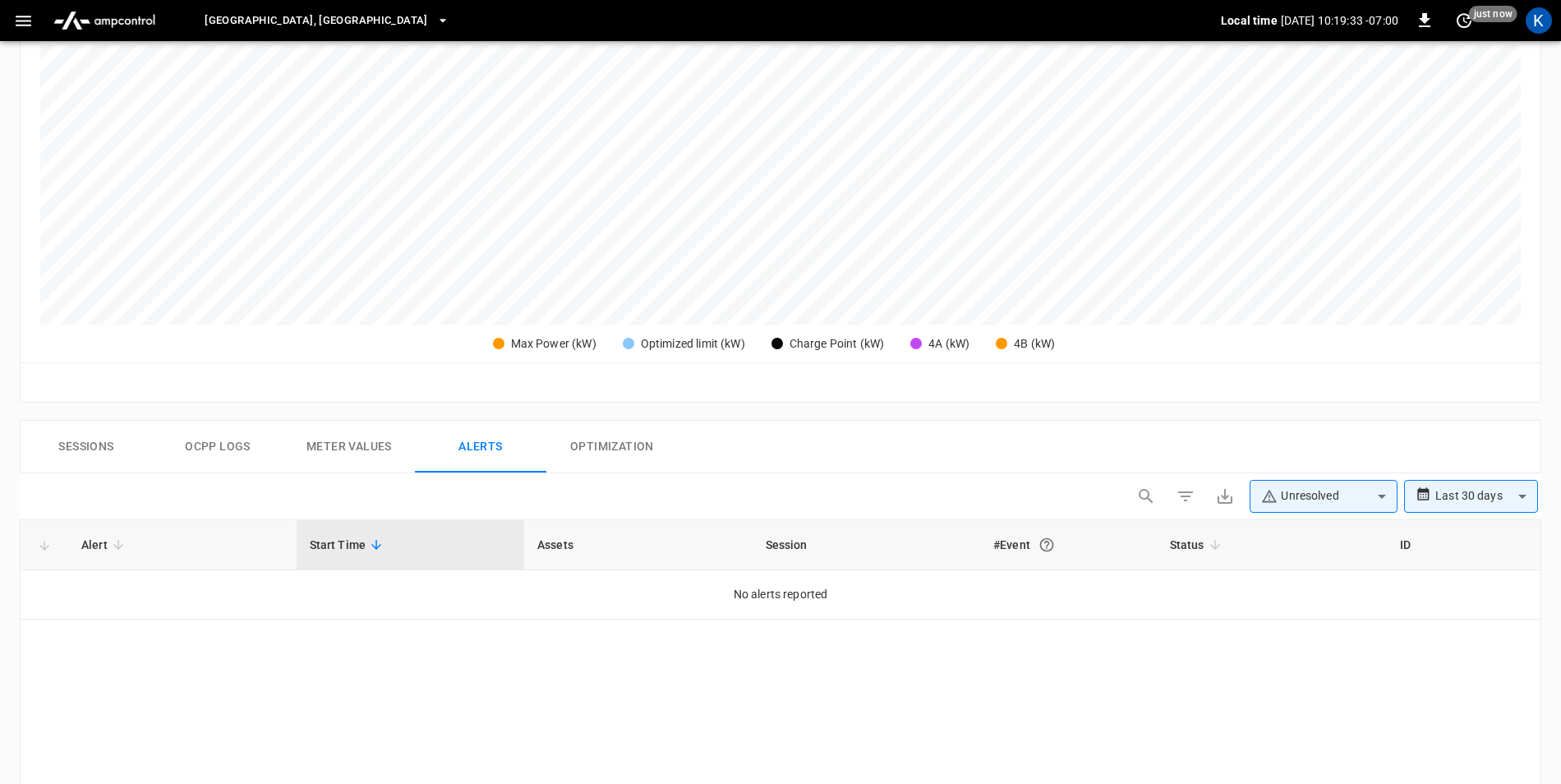
scroll to position [411, 0]
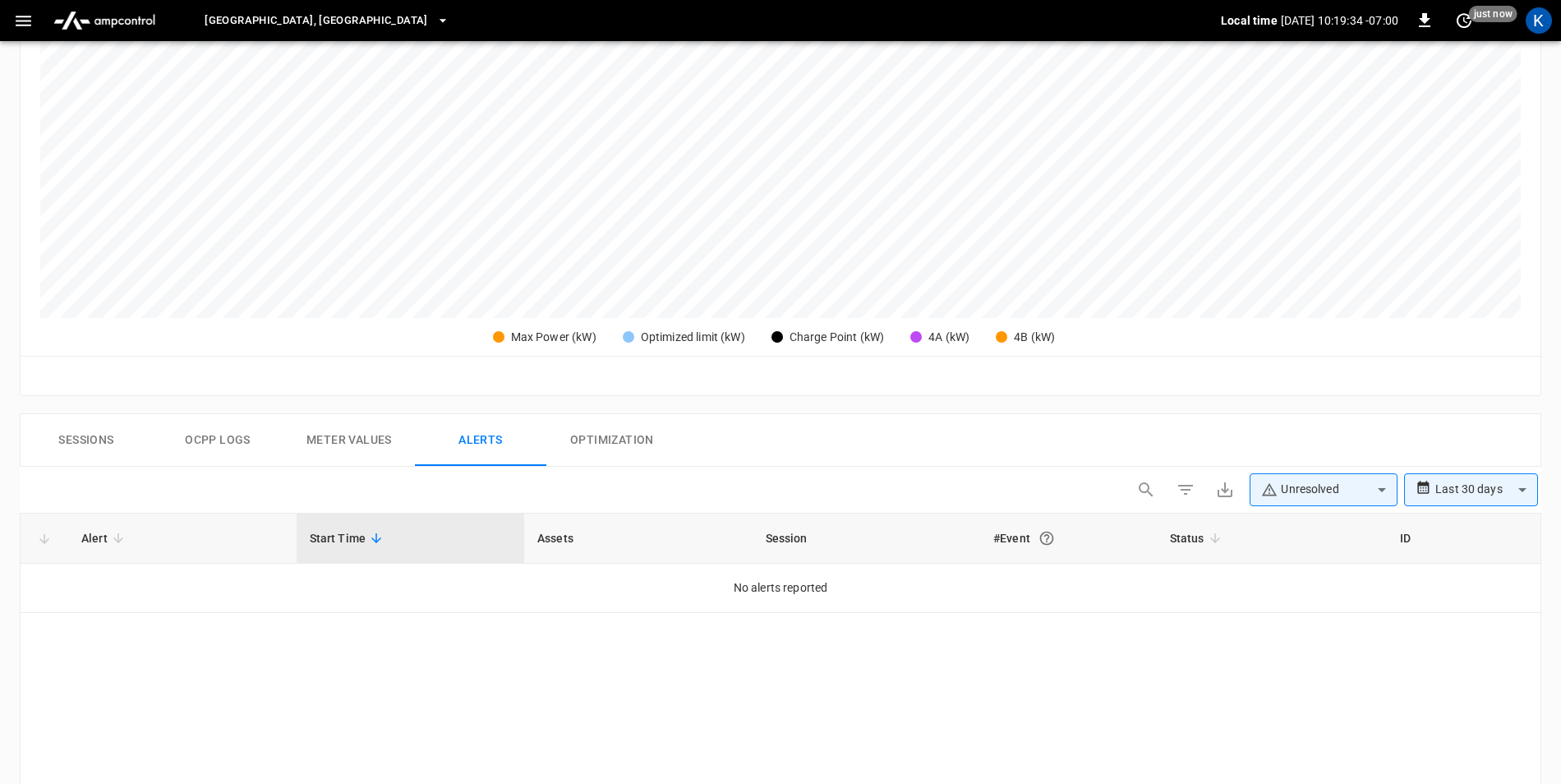
click at [631, 447] on button "Optimization" at bounding box center [612, 440] width 132 height 52
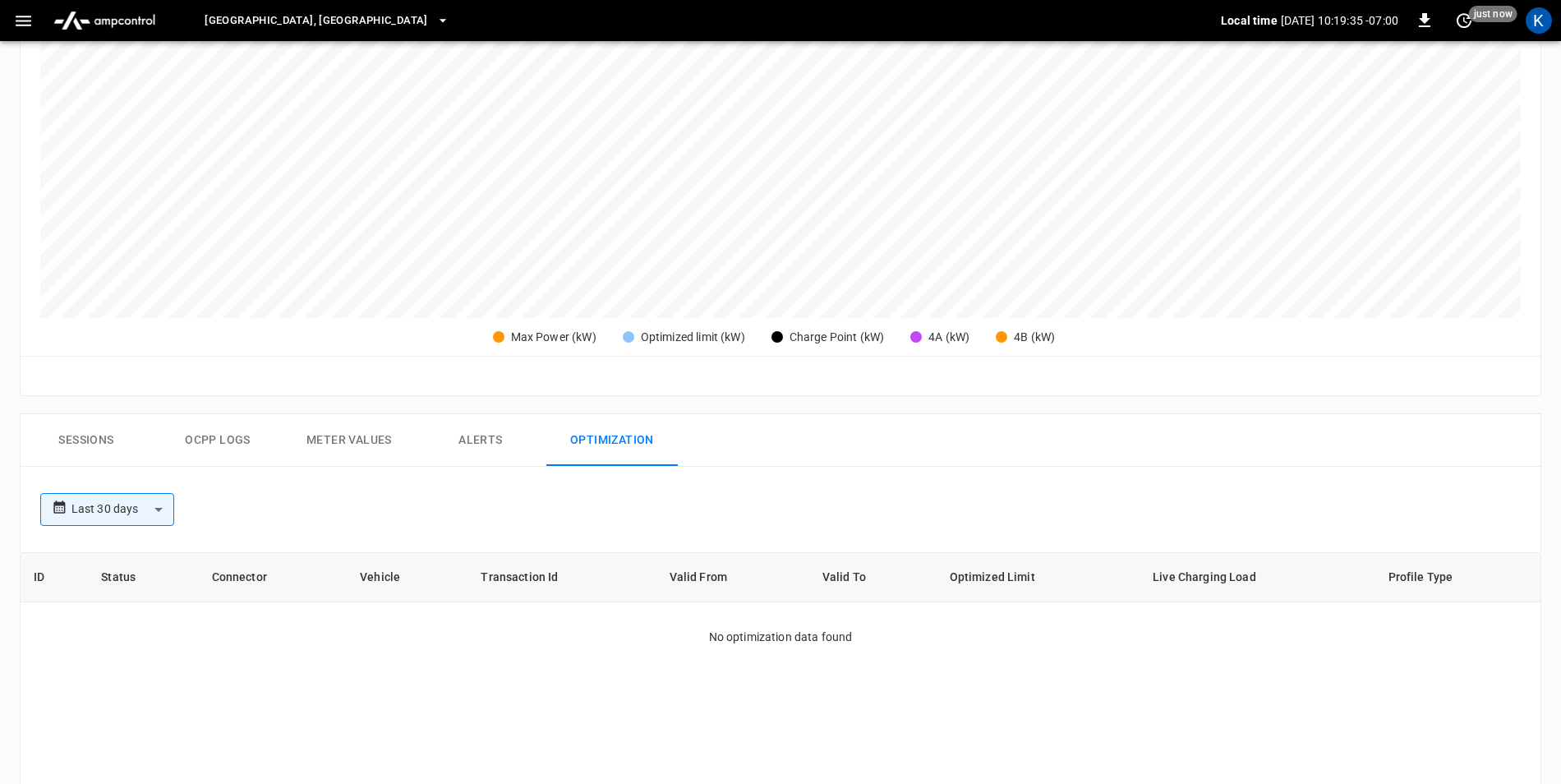
click at [119, 447] on button "Sessions" at bounding box center [86, 440] width 132 height 52
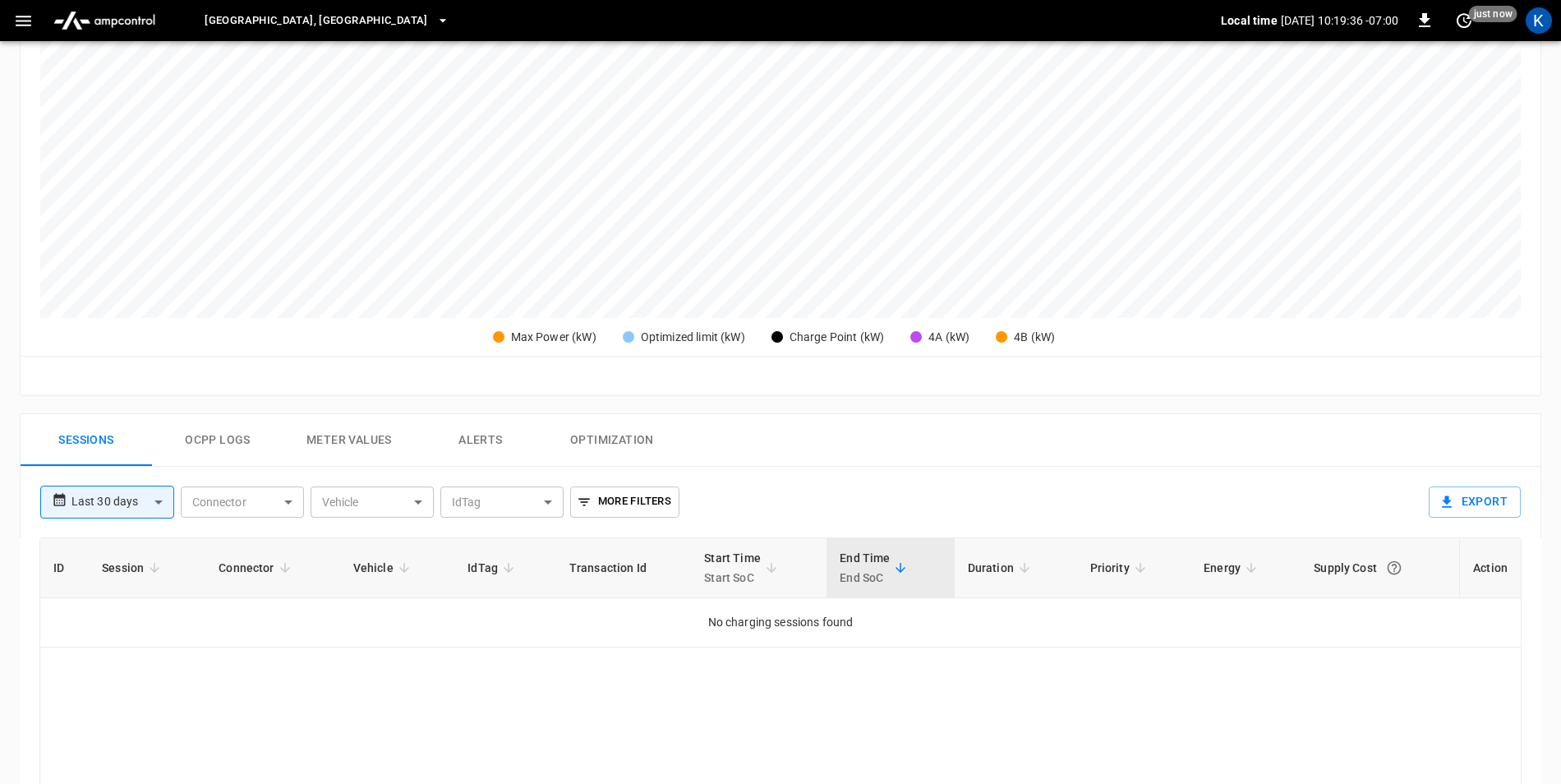
click at [223, 434] on button "Ocpp logs" at bounding box center [218, 440] width 132 height 52
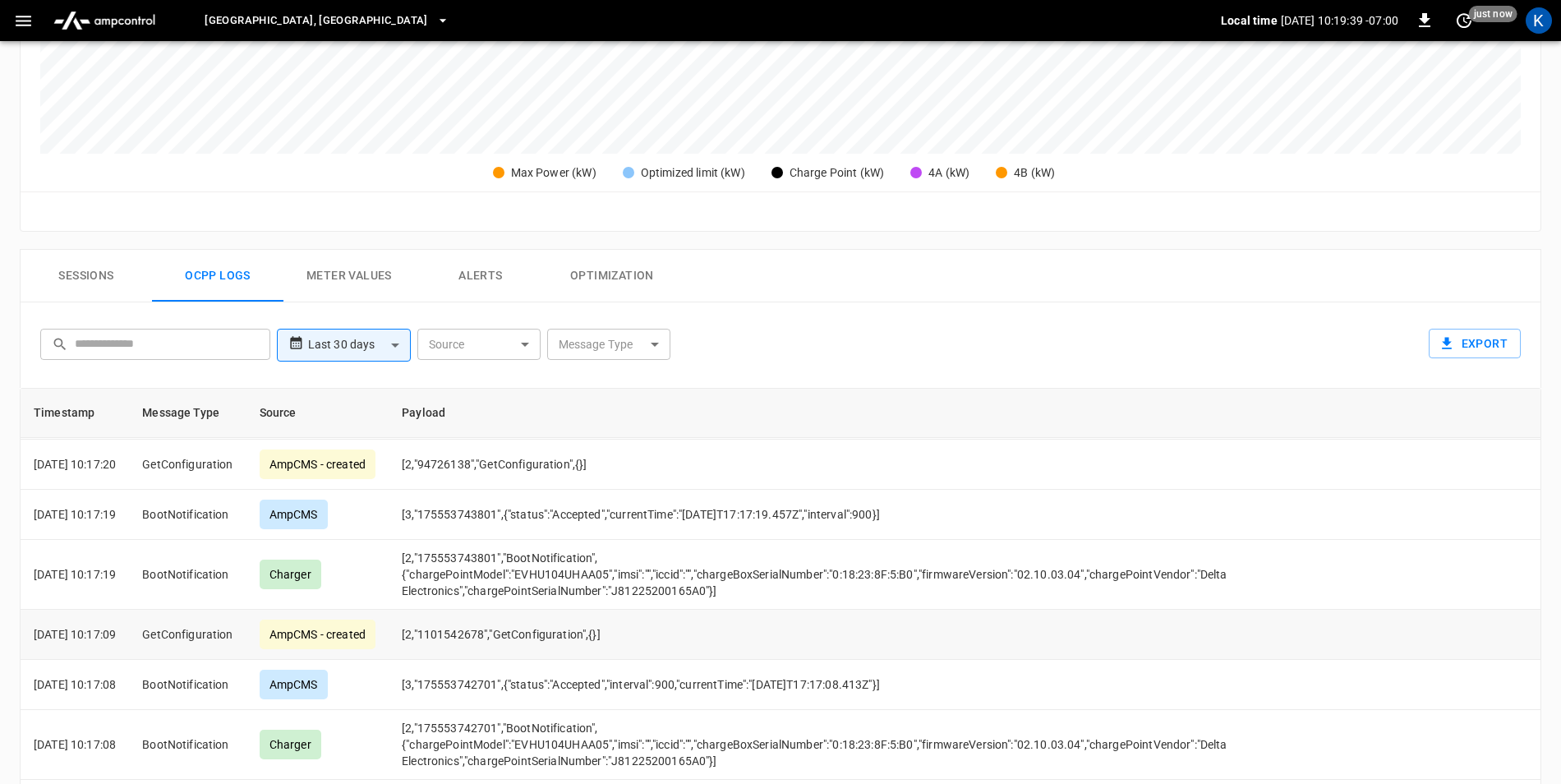
scroll to position [1233, 0]
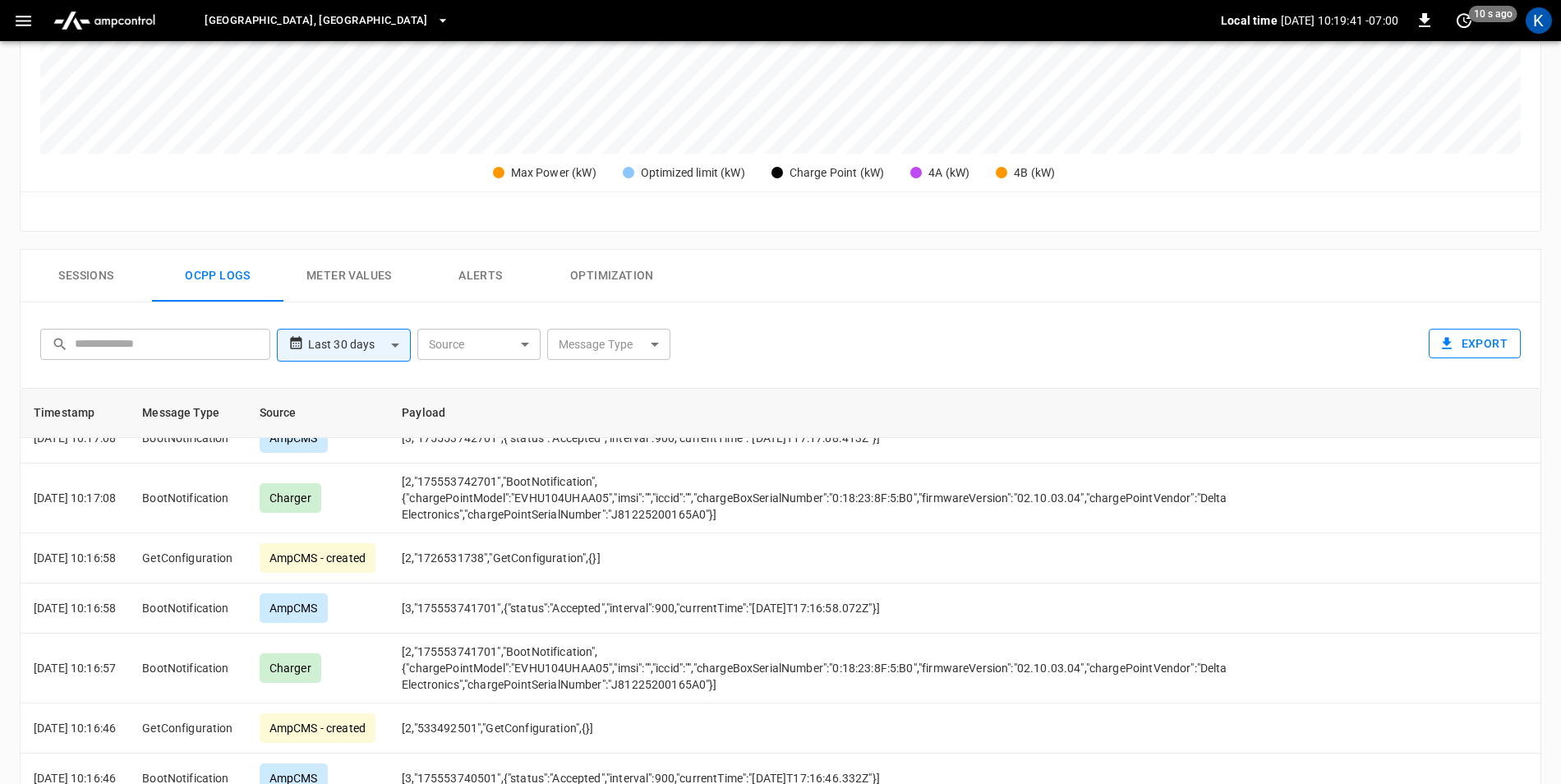
click at [1502, 341] on button "Export" at bounding box center [1475, 343] width 92 height 30
click at [1421, 19] on icon "button" at bounding box center [1425, 20] width 12 height 14
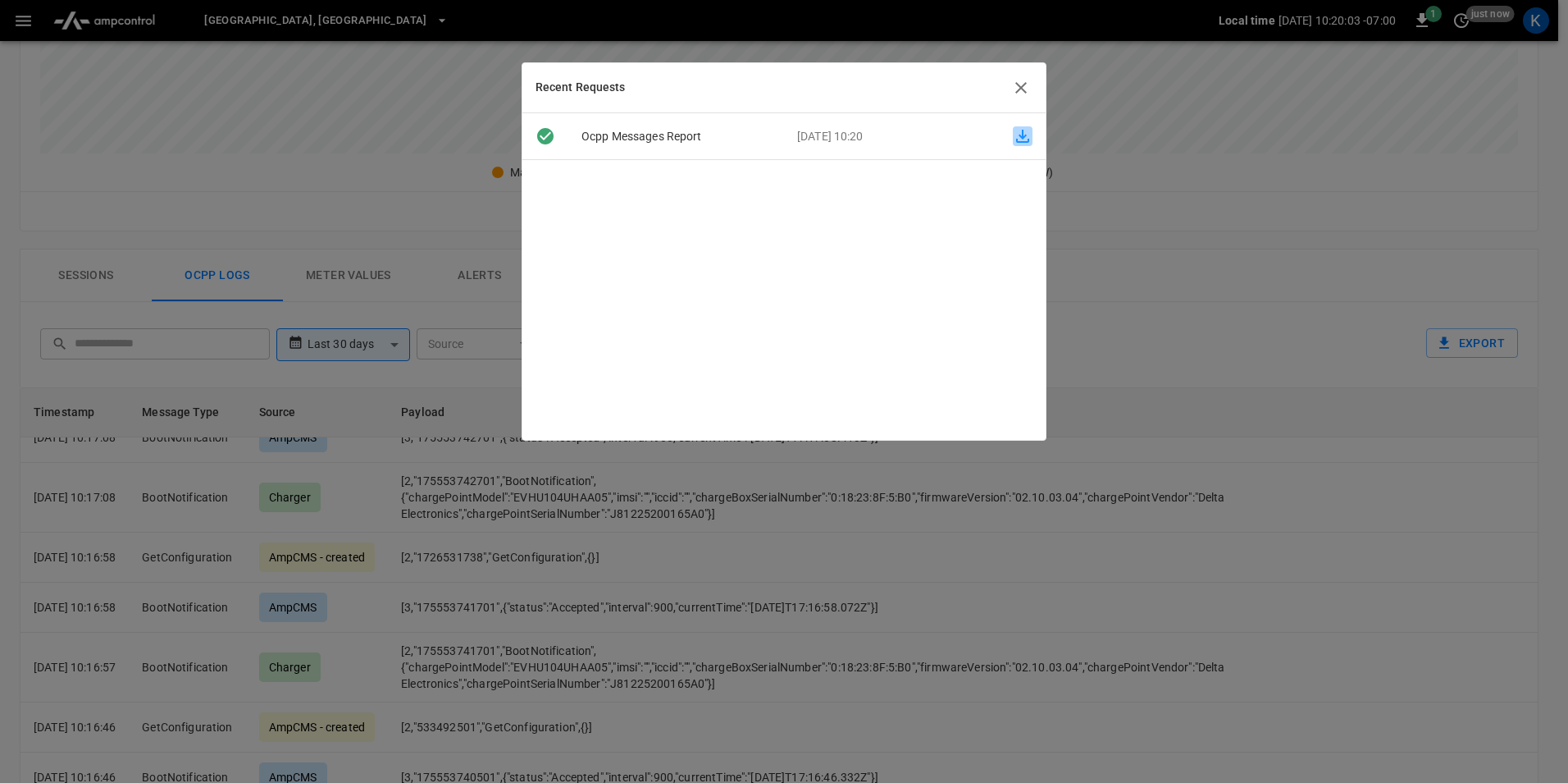
click at [1017, 139] on icon "button" at bounding box center [1023, 136] width 19 height 19
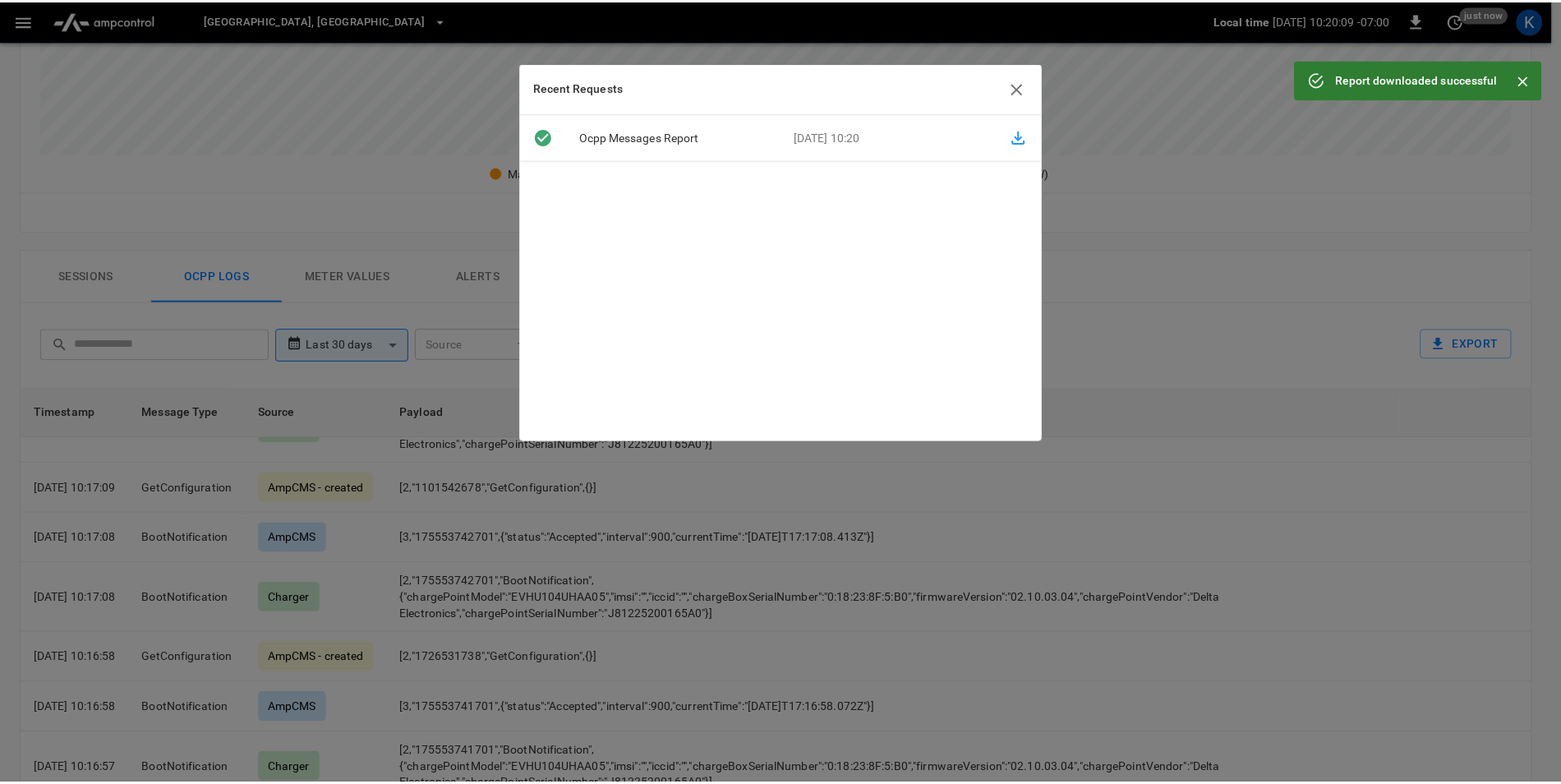
scroll to position [1743, 0]
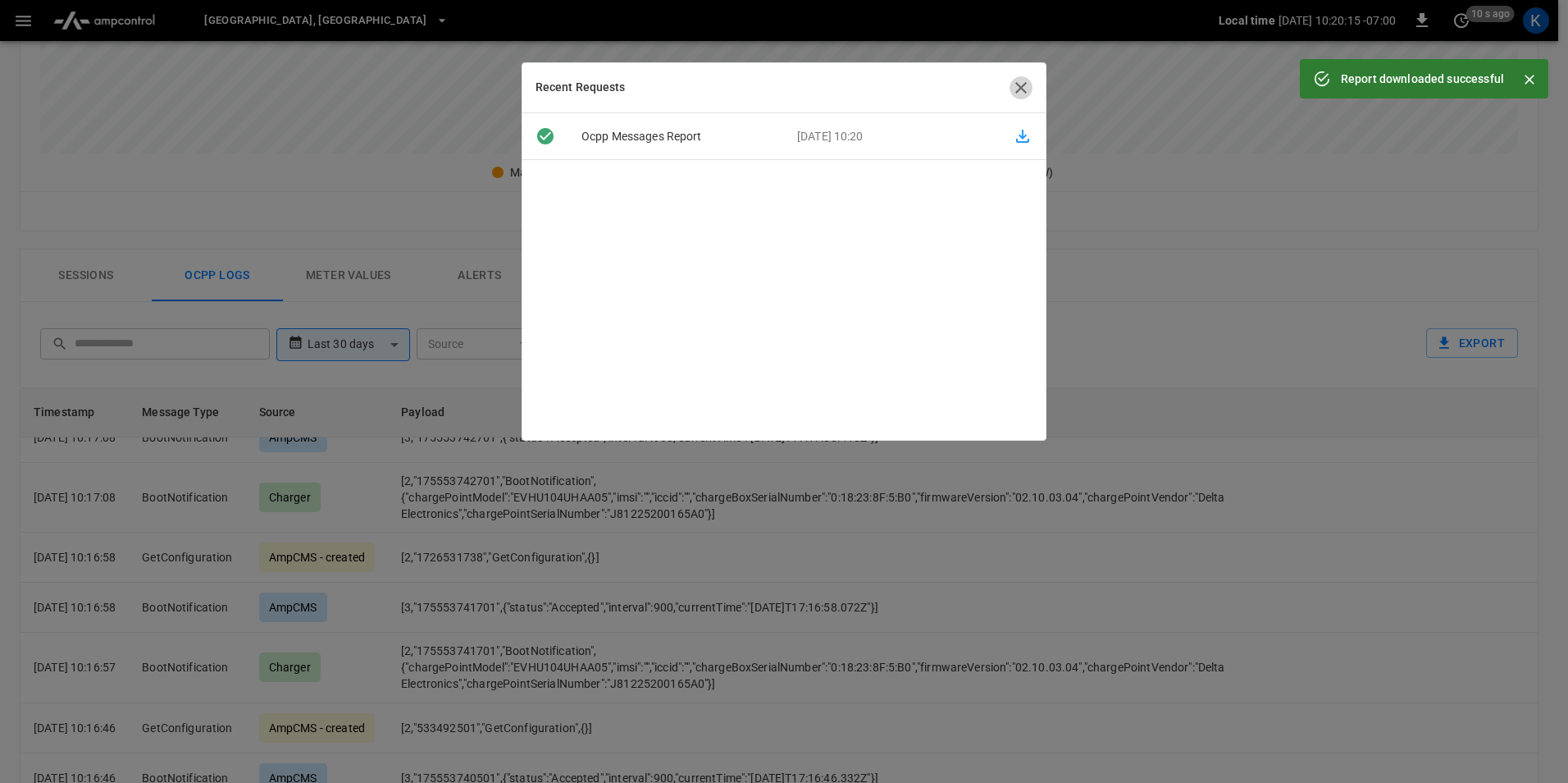
click at [1016, 83] on icon "button" at bounding box center [1021, 87] width 19 height 19
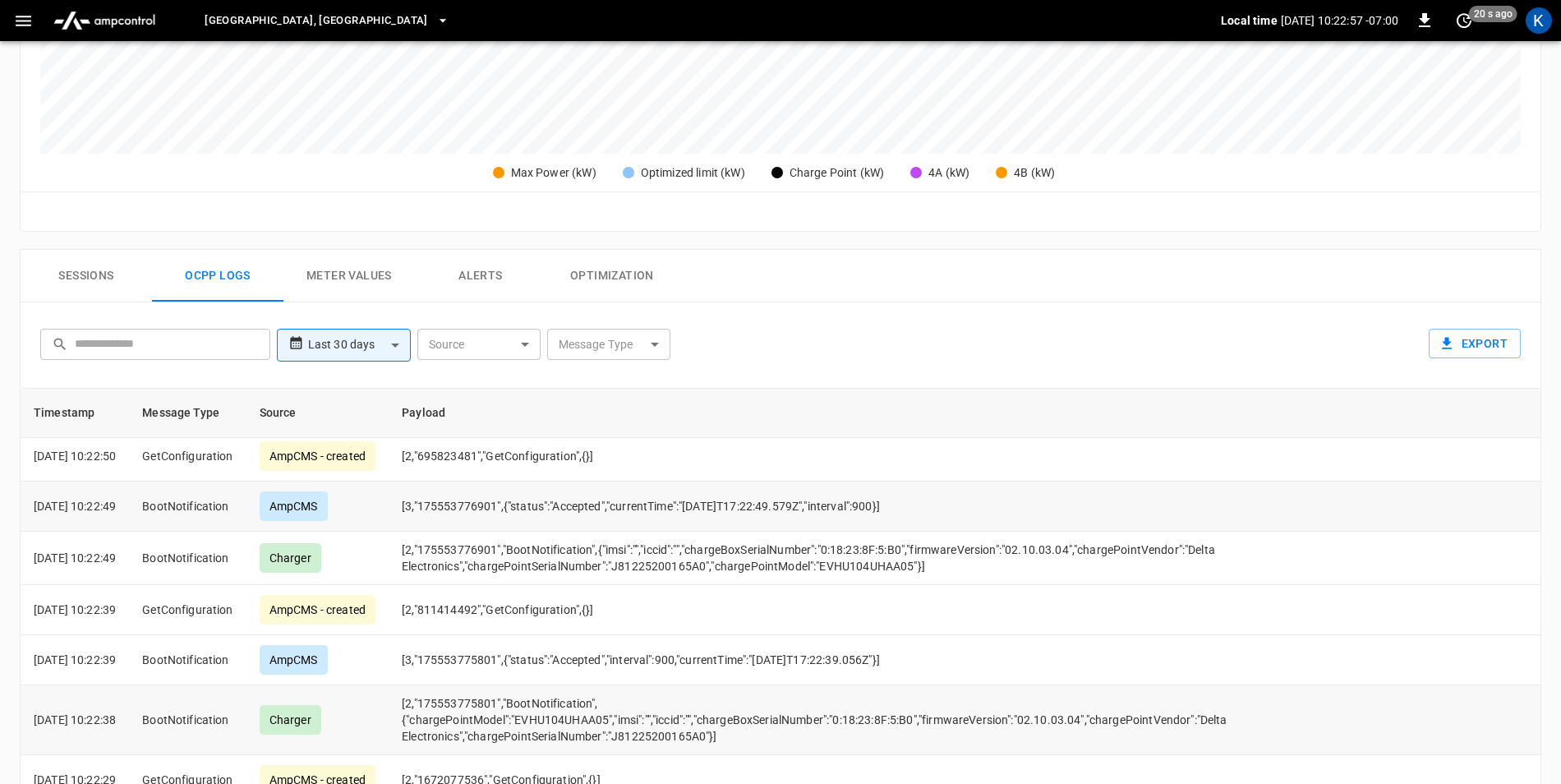
scroll to position [0, 0]
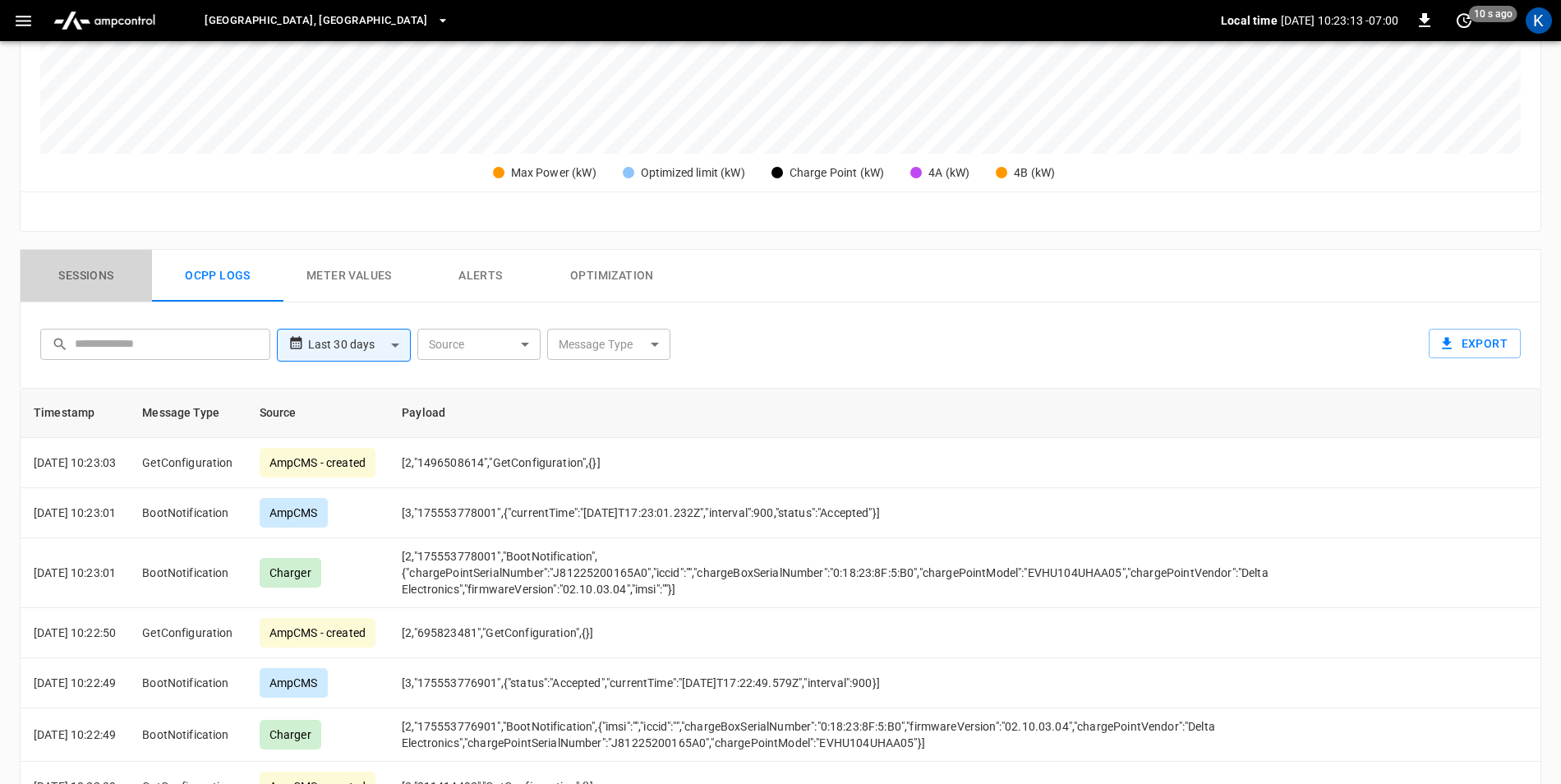
click at [101, 269] on button "Sessions" at bounding box center [86, 275] width 132 height 52
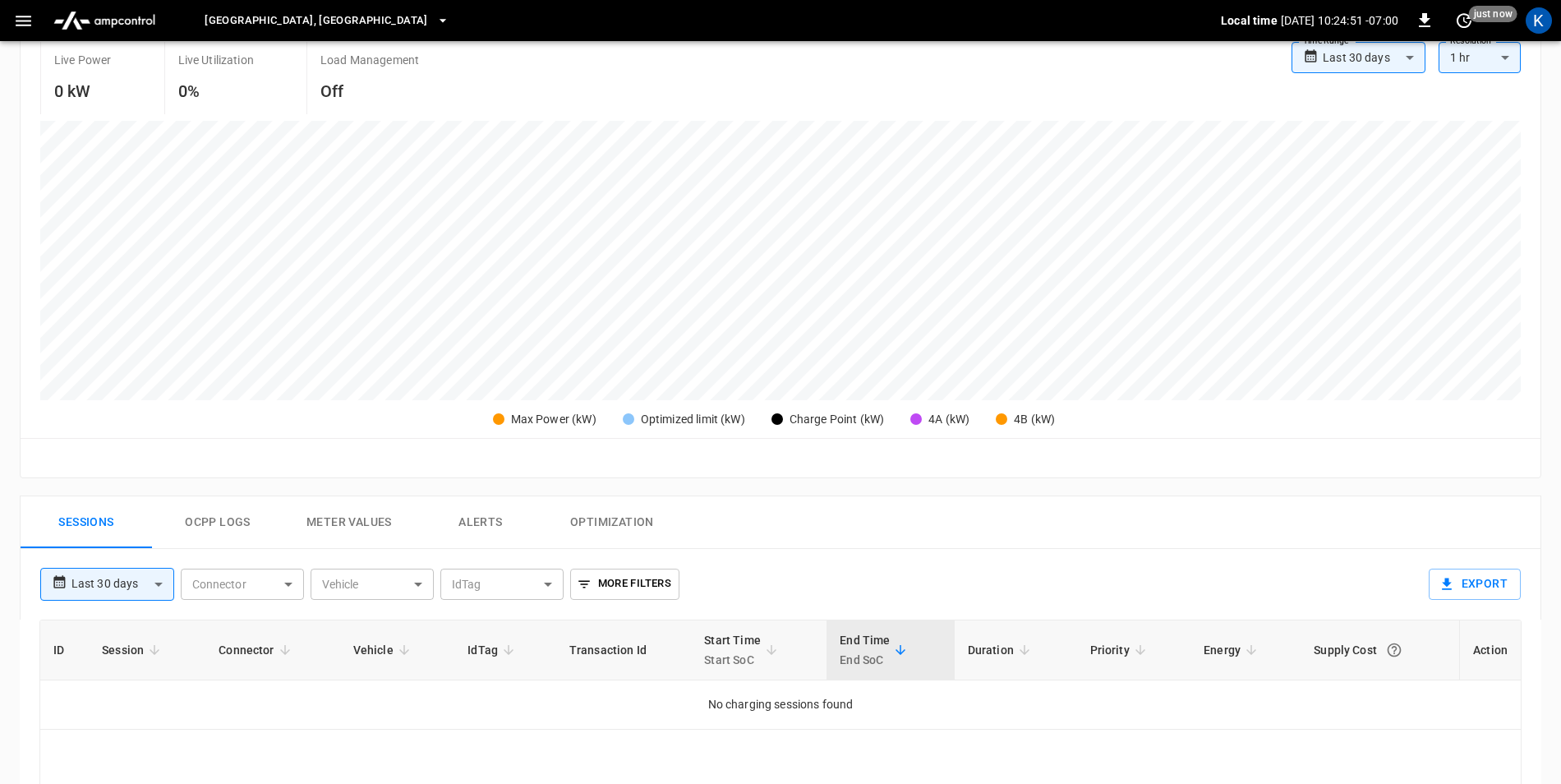
scroll to position [411, 0]
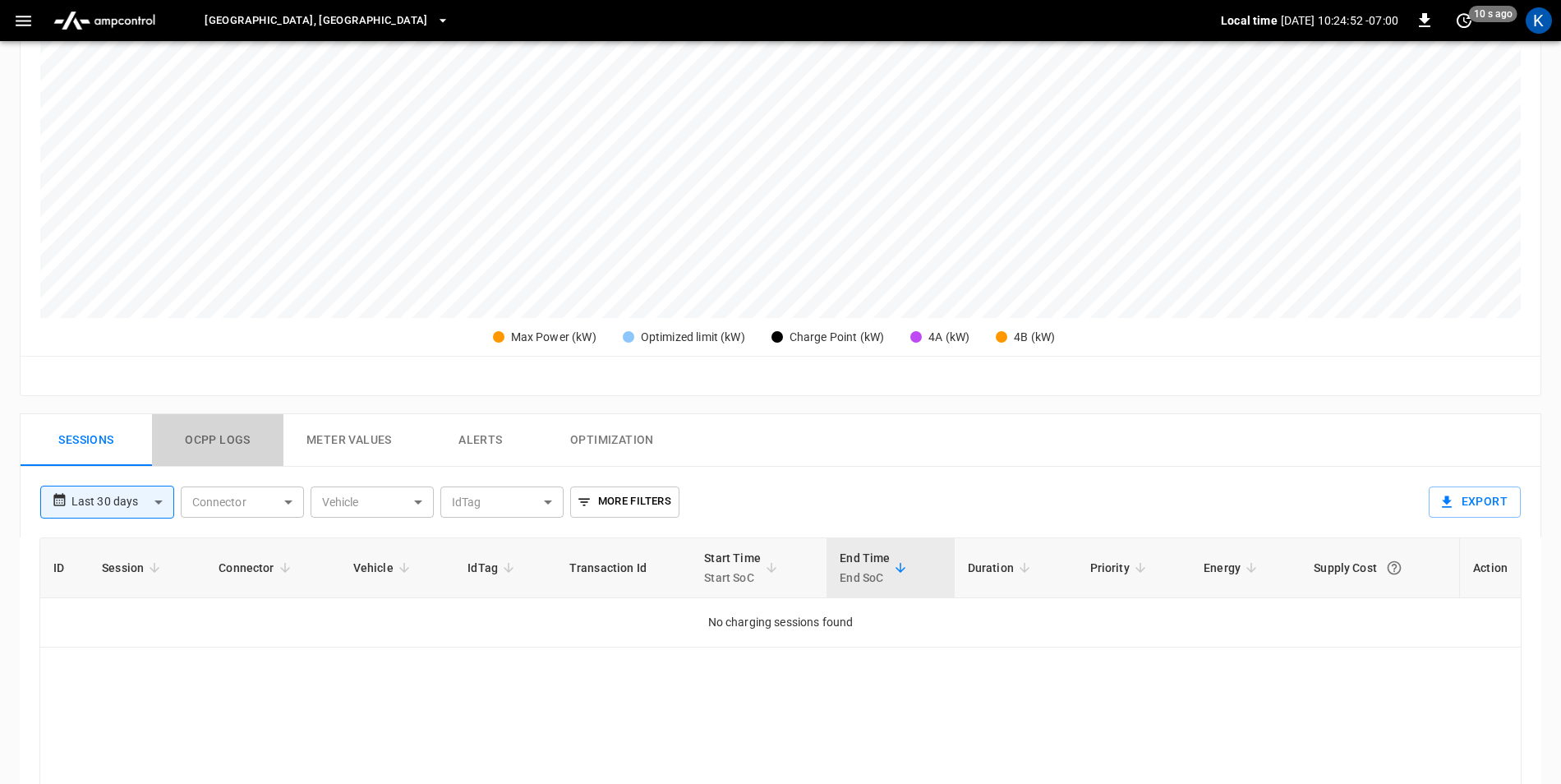
click at [226, 428] on button "Ocpp logs" at bounding box center [218, 440] width 132 height 52
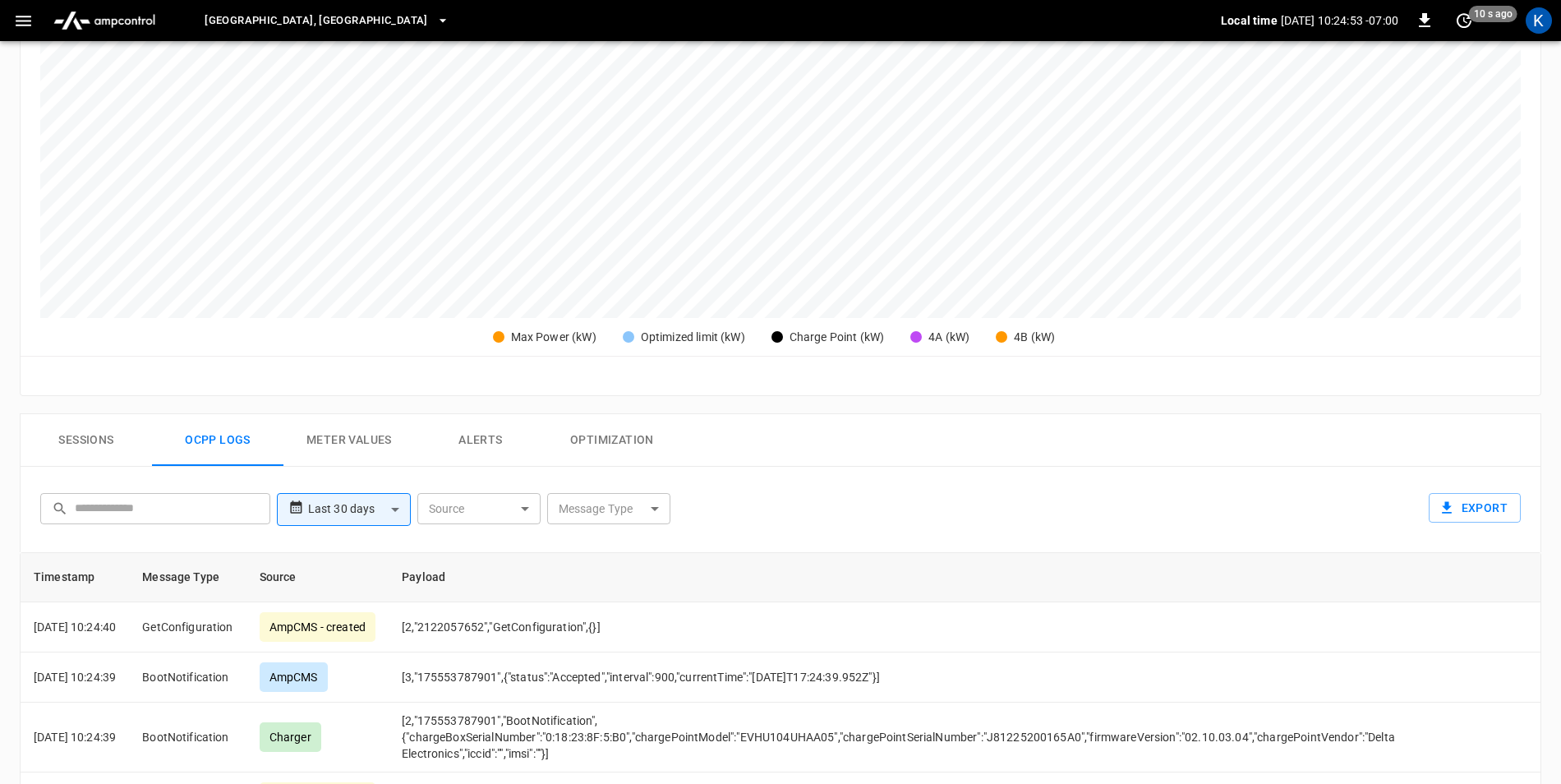
scroll to position [575, 0]
